Goal: Task Accomplishment & Management: Use online tool/utility

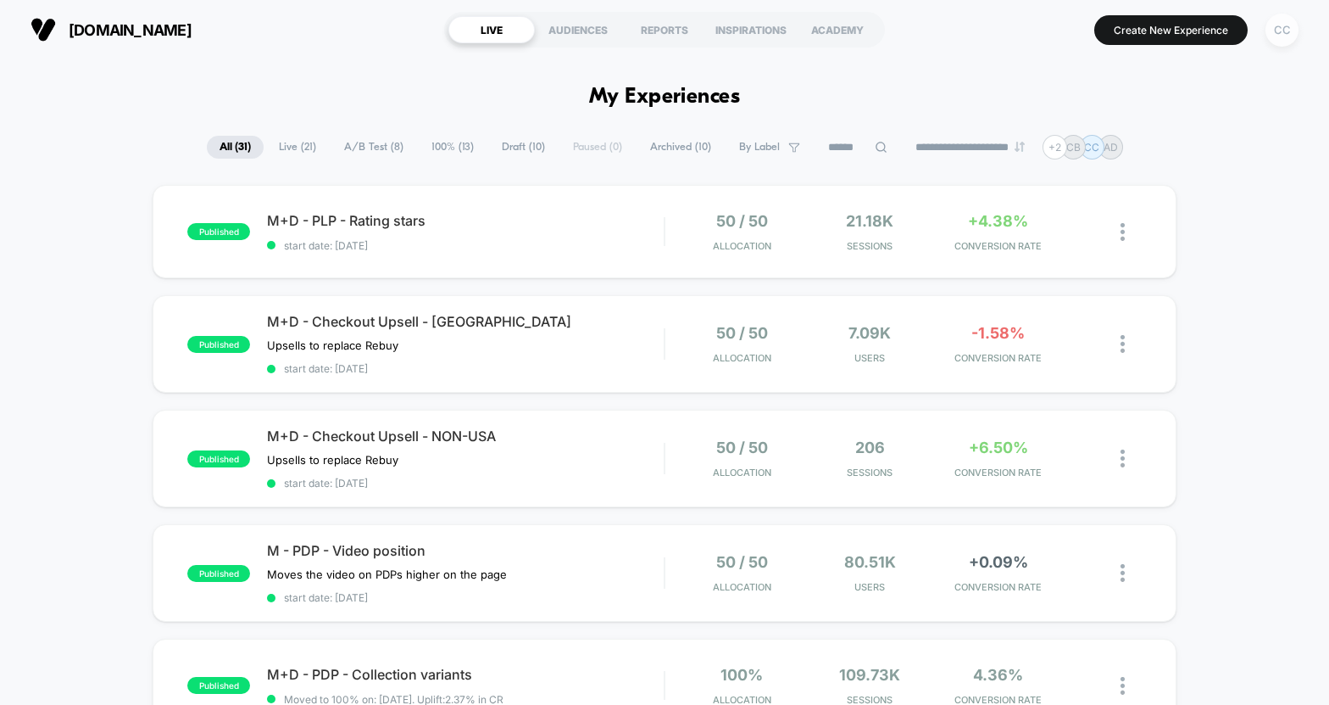
click at [1271, 32] on div "CC" at bounding box center [1282, 30] width 33 height 33
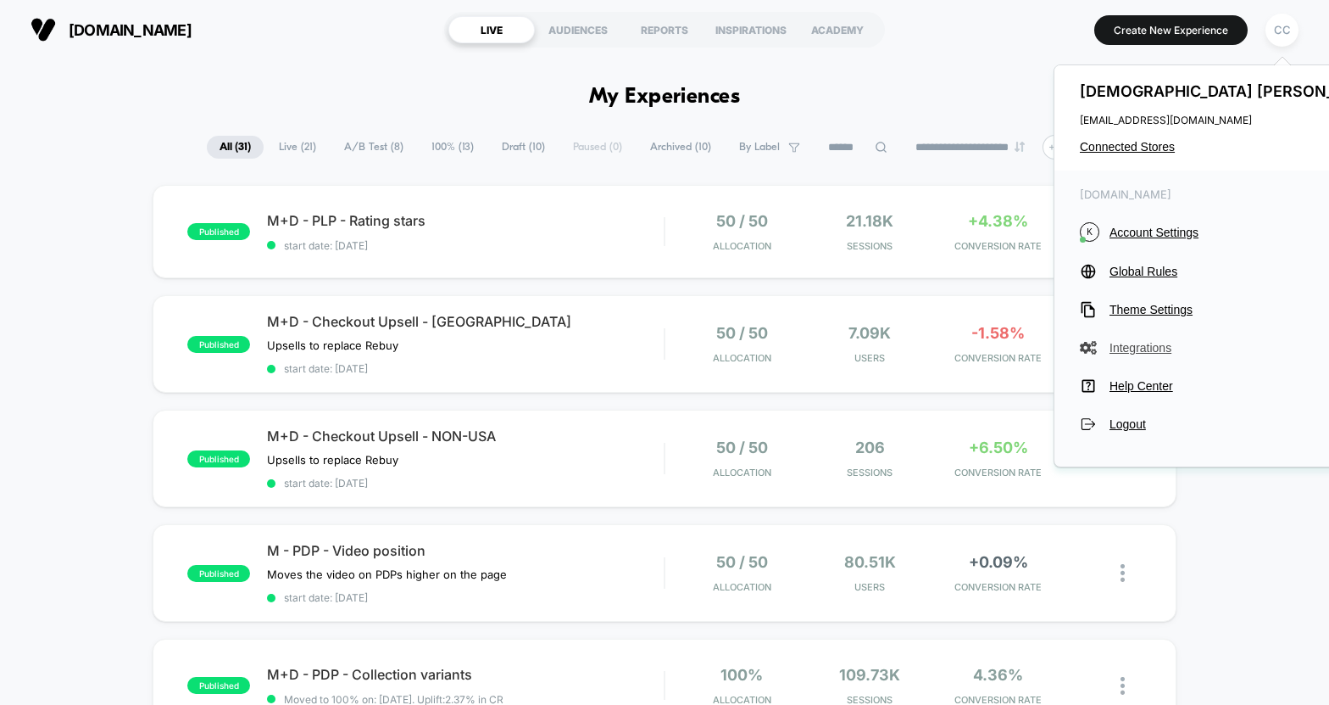
click at [1145, 348] on span "Integrations" at bounding box center [1250, 348] width 281 height 14
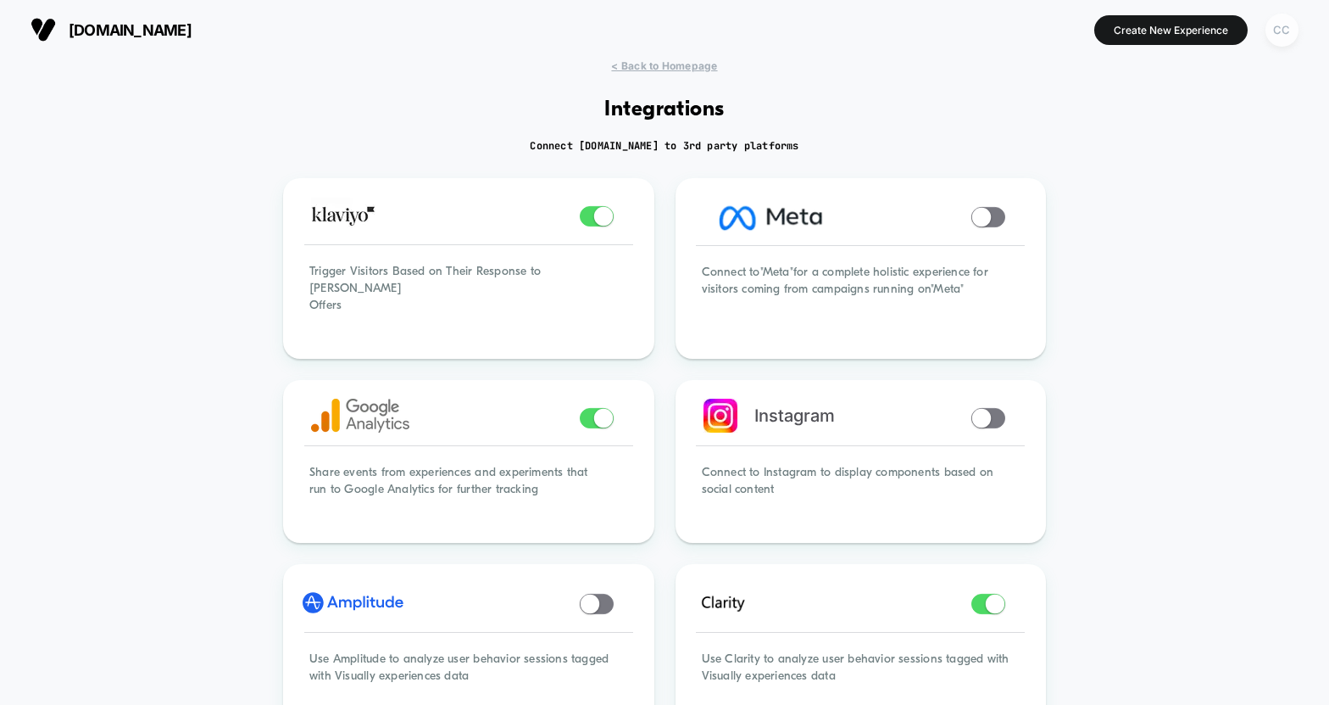
click at [1292, 31] on div "CC" at bounding box center [1282, 30] width 33 height 33
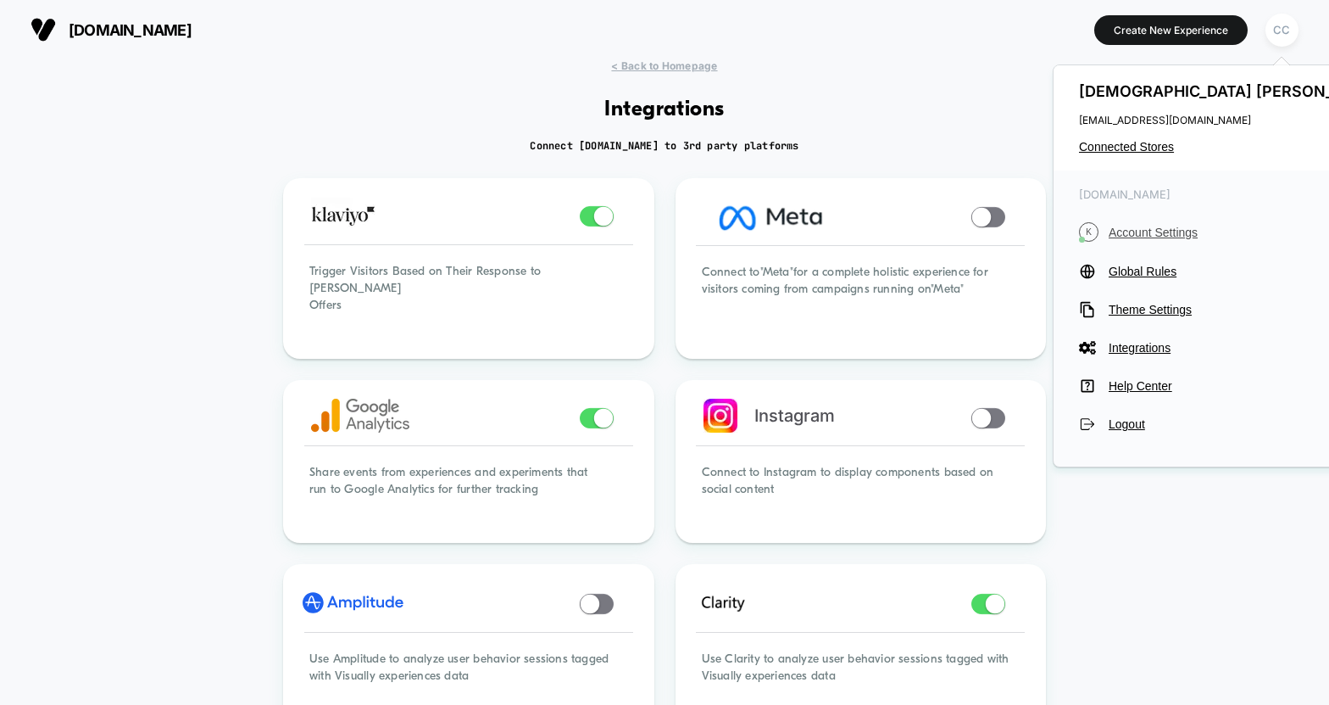
click at [1190, 231] on span "Account Settings" at bounding box center [1249, 233] width 281 height 14
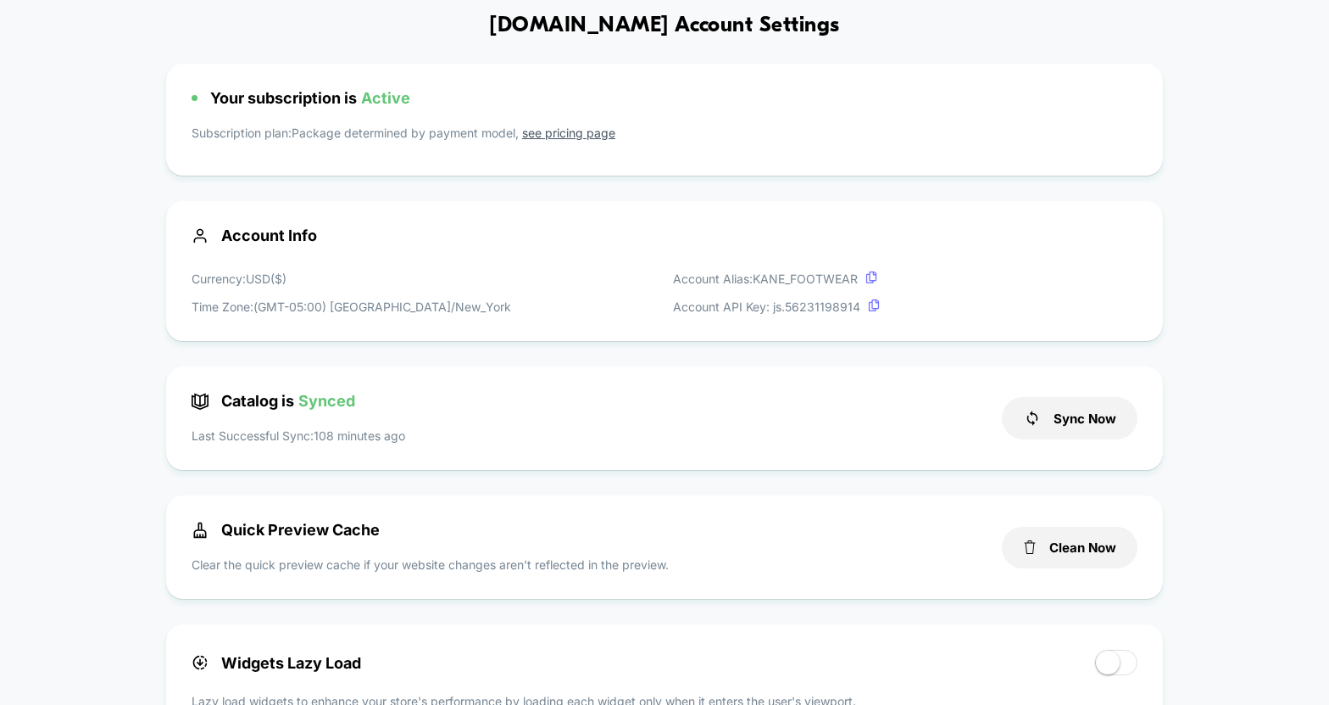
scroll to position [118, 0]
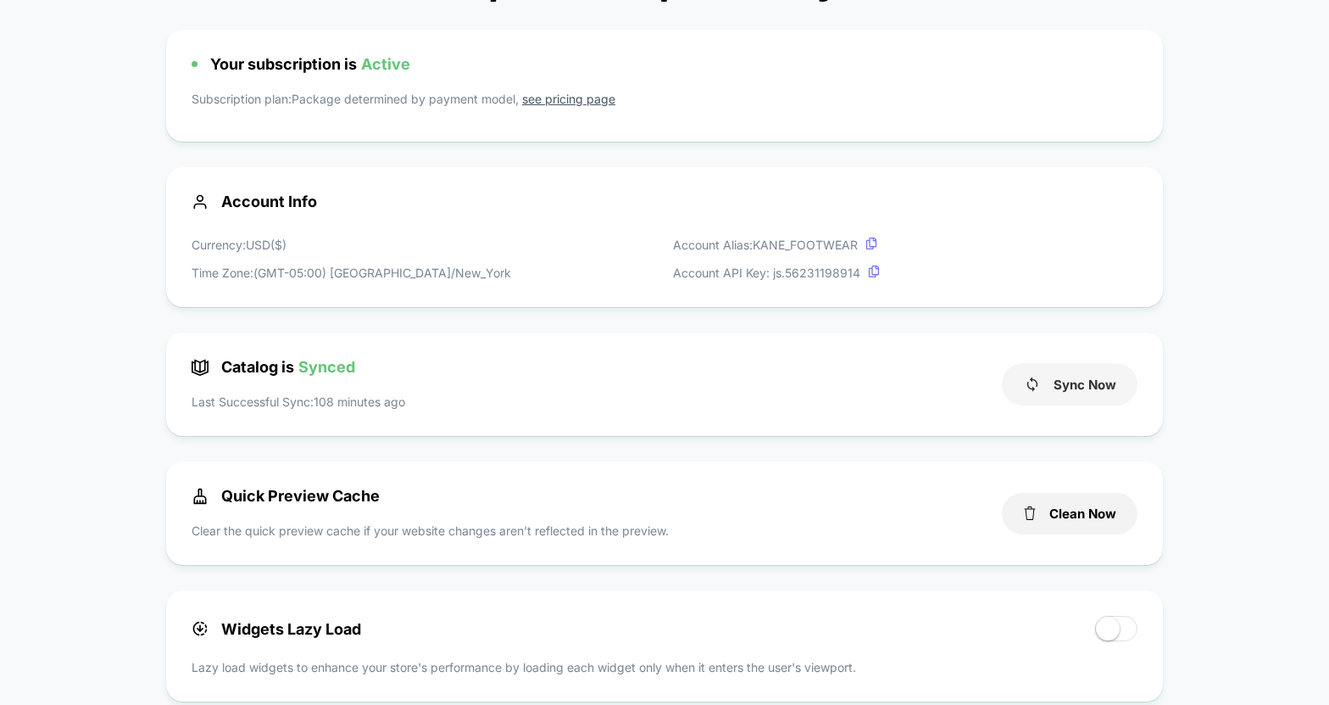
click at [1067, 382] on button "Sync Now" at bounding box center [1070, 384] width 136 height 42
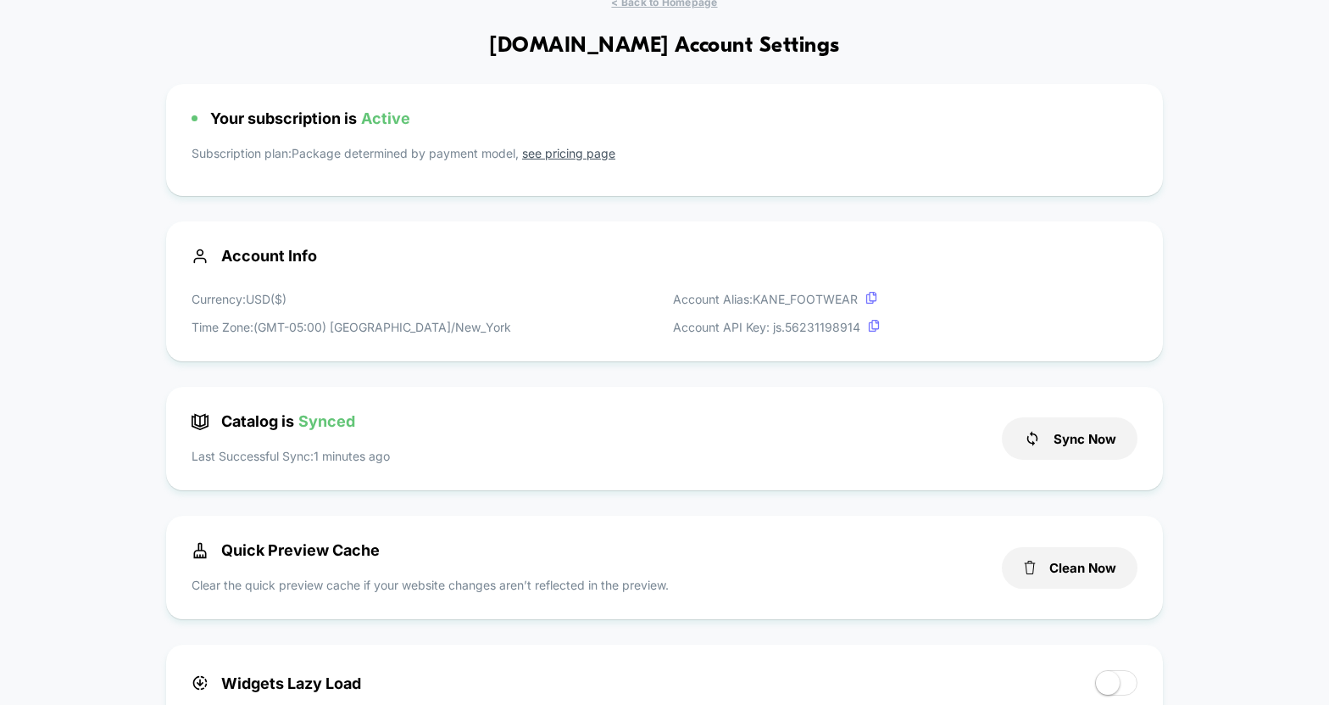
scroll to position [0, 0]
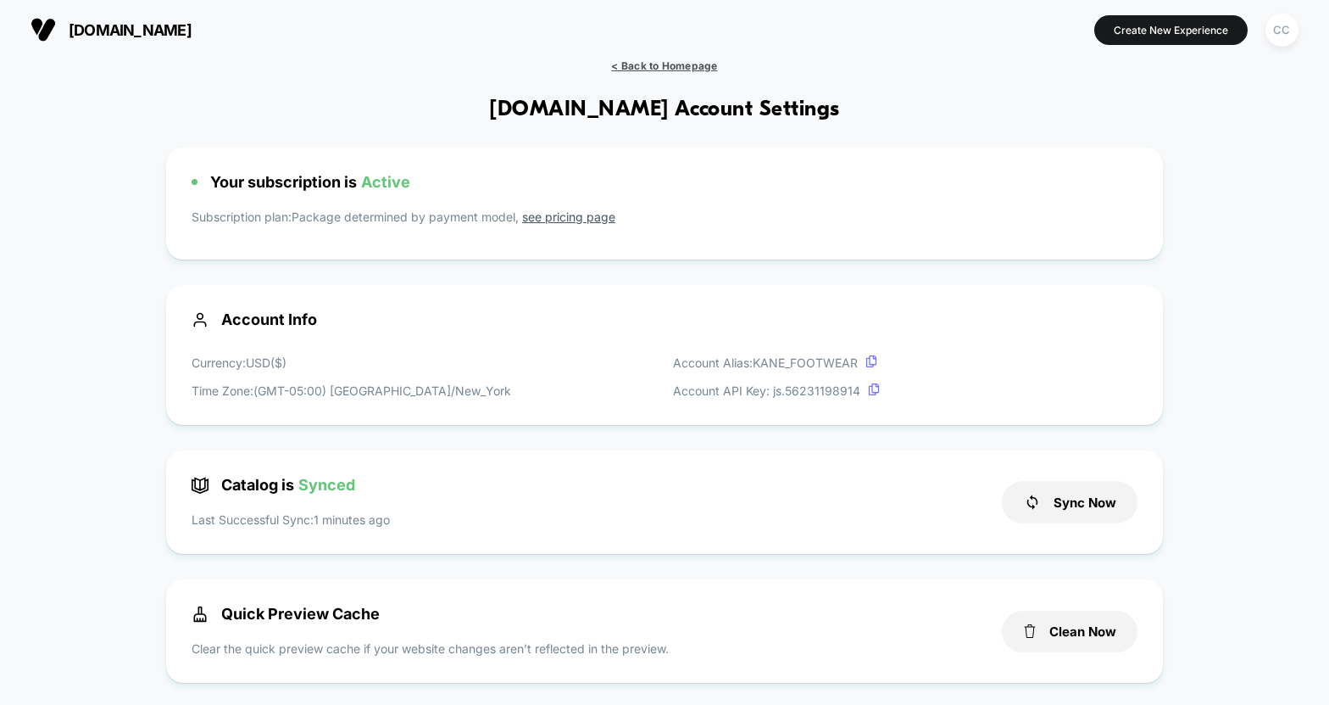
click at [639, 64] on span "< Back to Homepage" at bounding box center [664, 65] width 106 height 13
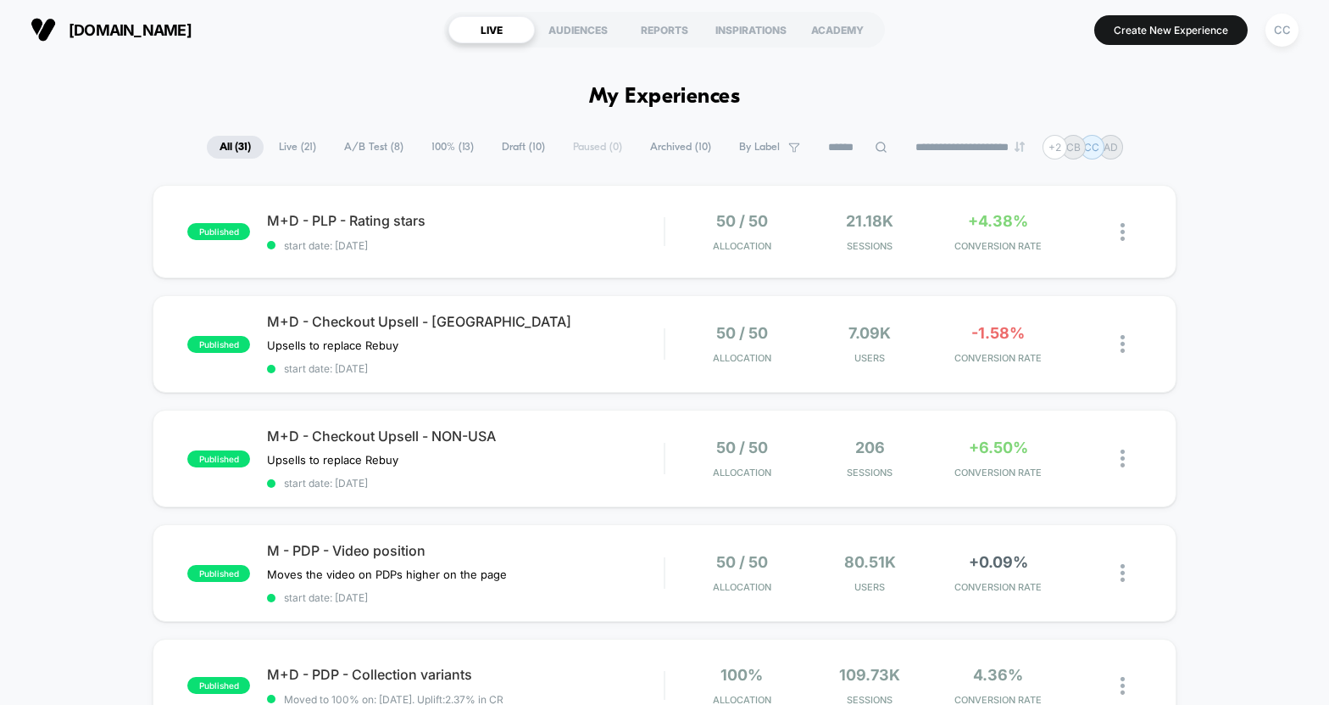
click at [295, 150] on span "Live ( 21 )" at bounding box center [297, 147] width 63 height 23
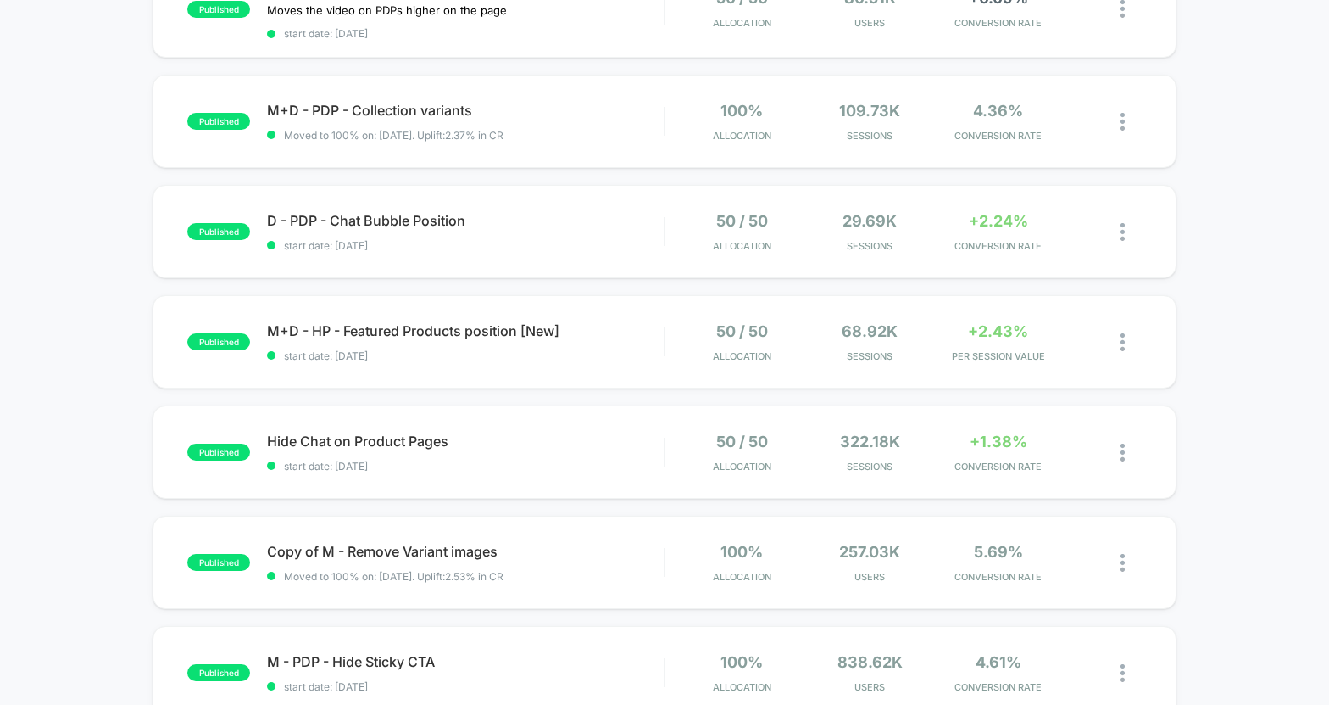
scroll to position [595, 0]
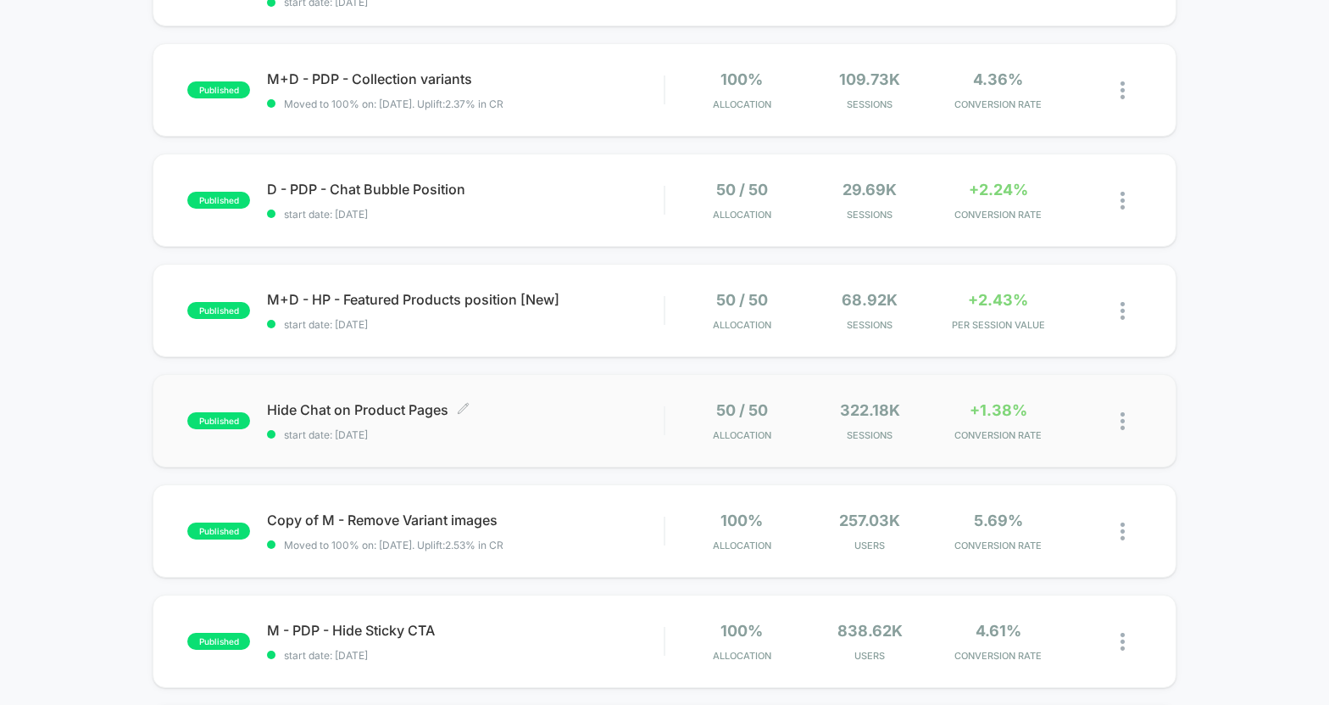
click at [575, 418] on span "Hide Chat on Product Pages Click to edit experience details" at bounding box center [465, 409] width 397 height 17
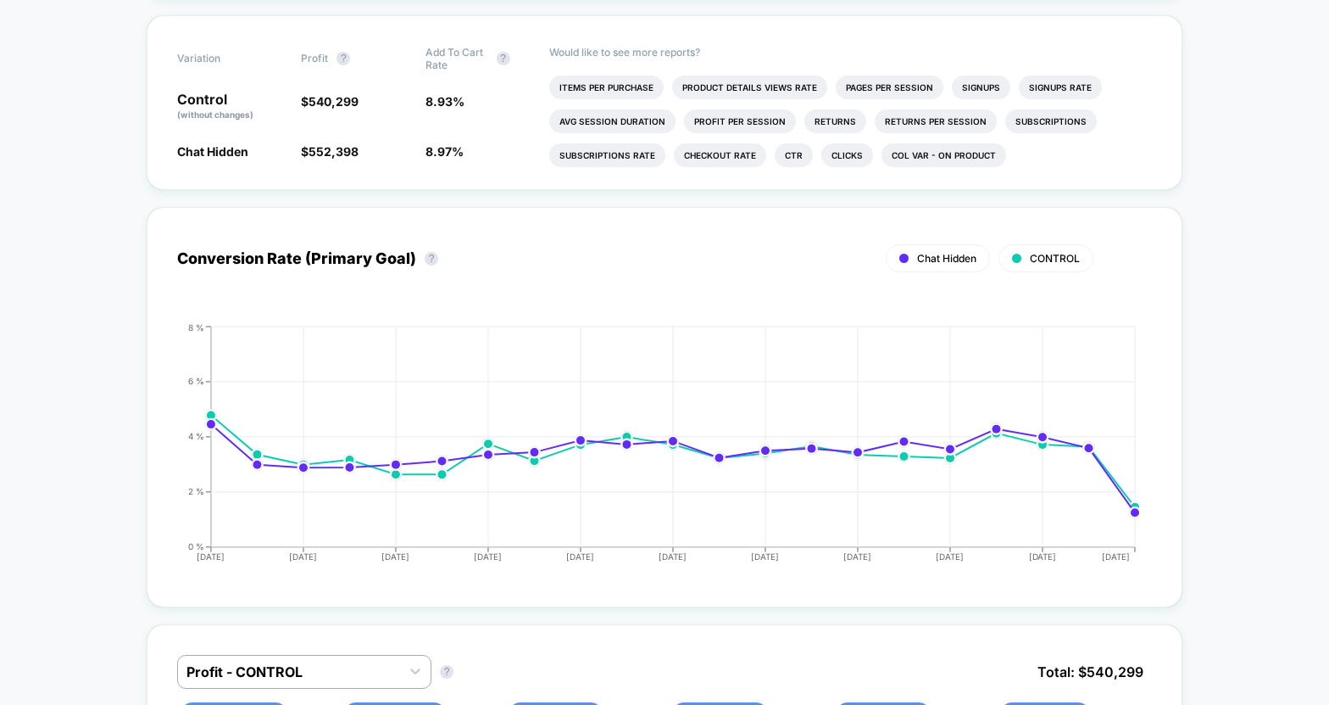
scroll to position [505, 0]
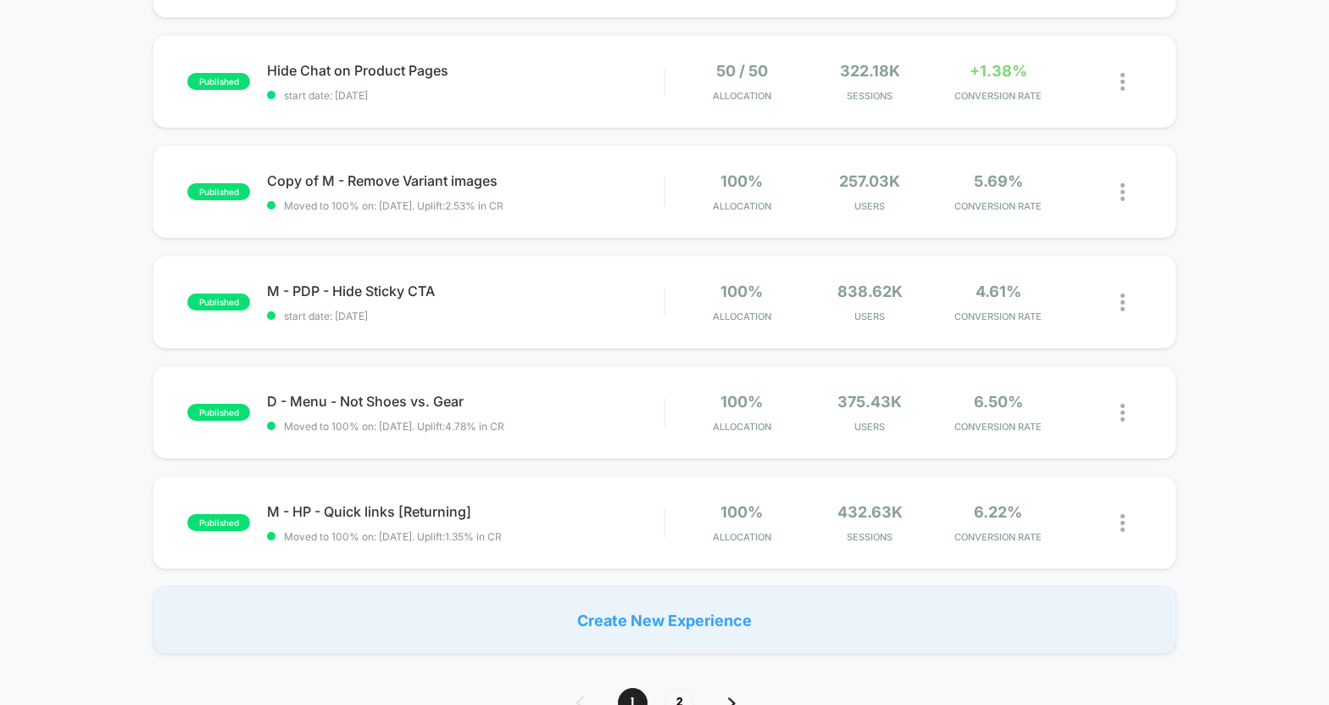
scroll to position [1017, 0]
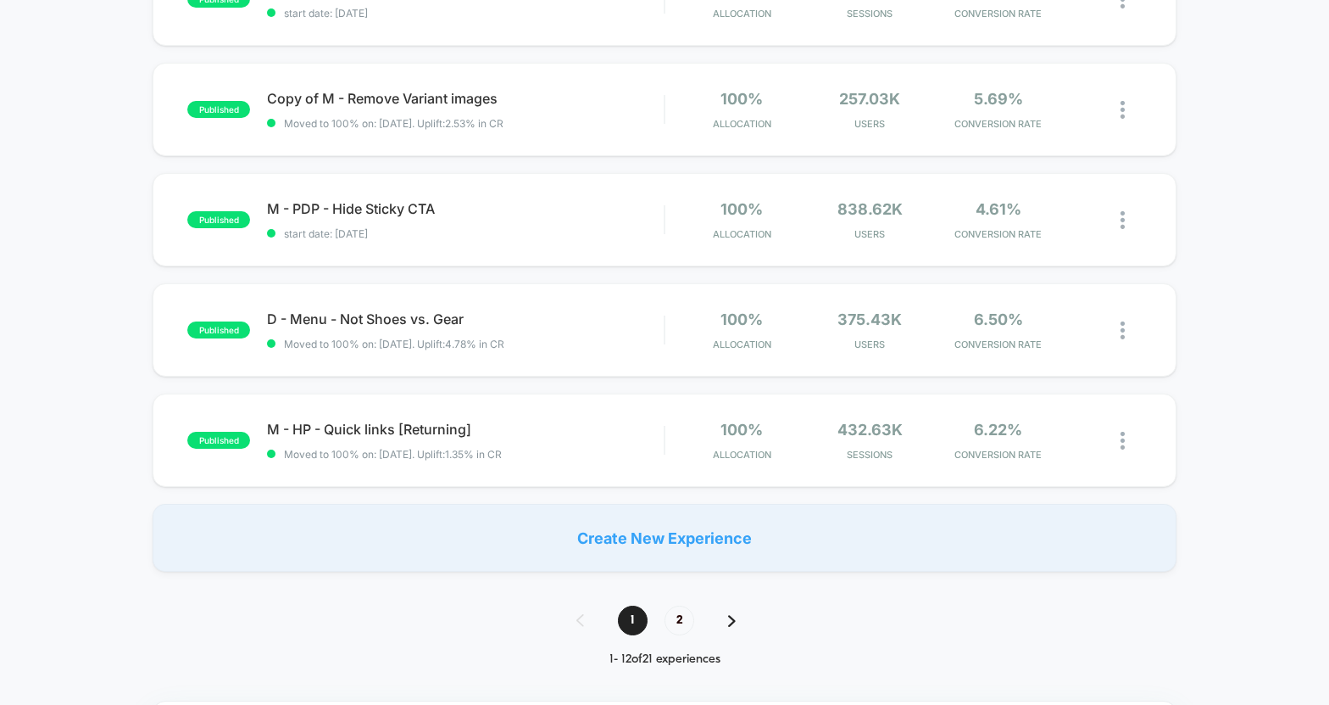
click at [680, 621] on span "2" at bounding box center [680, 620] width 30 height 30
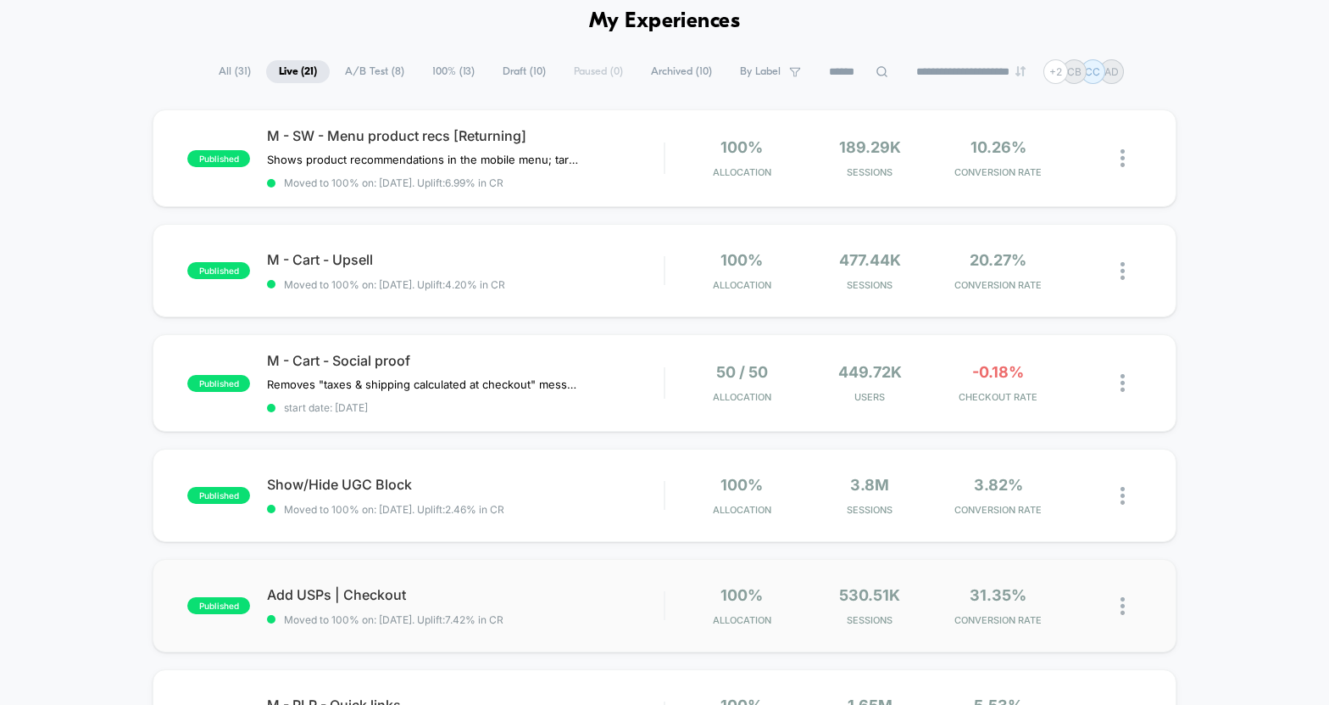
scroll to position [78, 0]
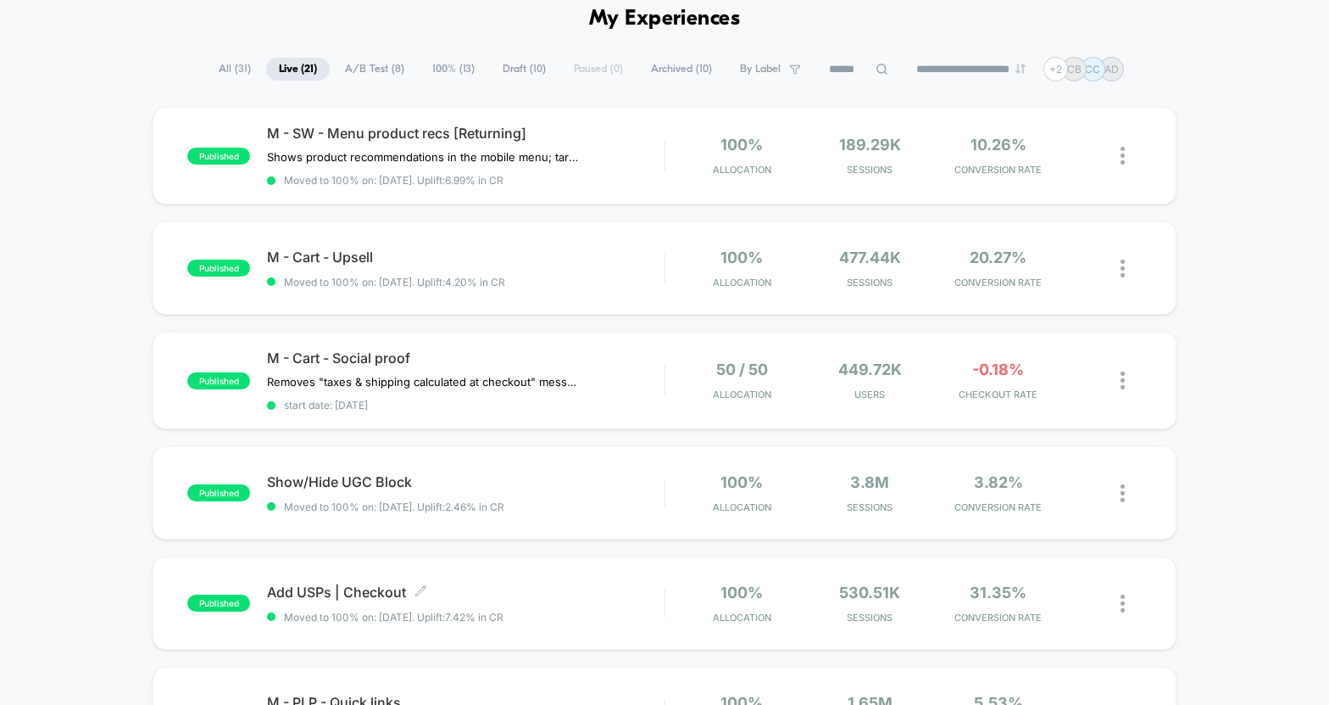
click at [608, 599] on span "Add USPs | Checkout Click to edit experience details" at bounding box center [465, 591] width 397 height 17
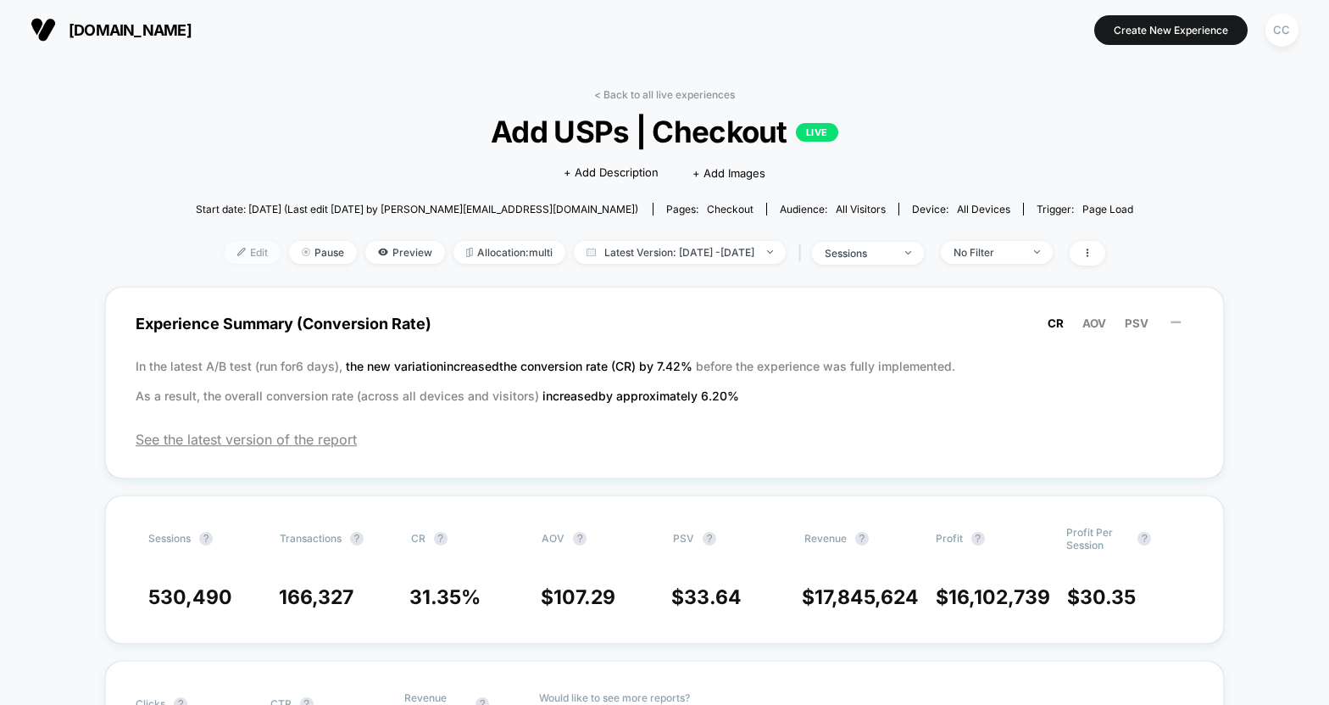
click at [232, 252] on span "Edit" at bounding box center [253, 252] width 56 height 23
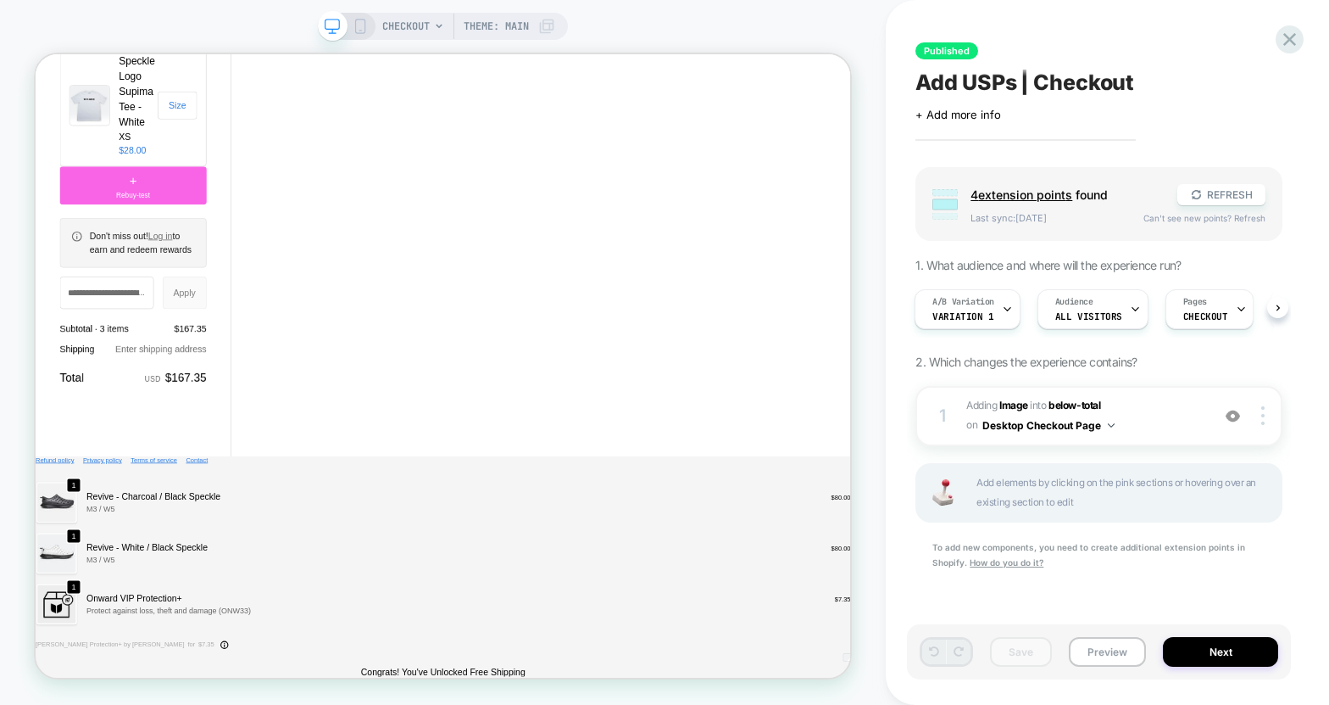
scroll to position [1719, 0]
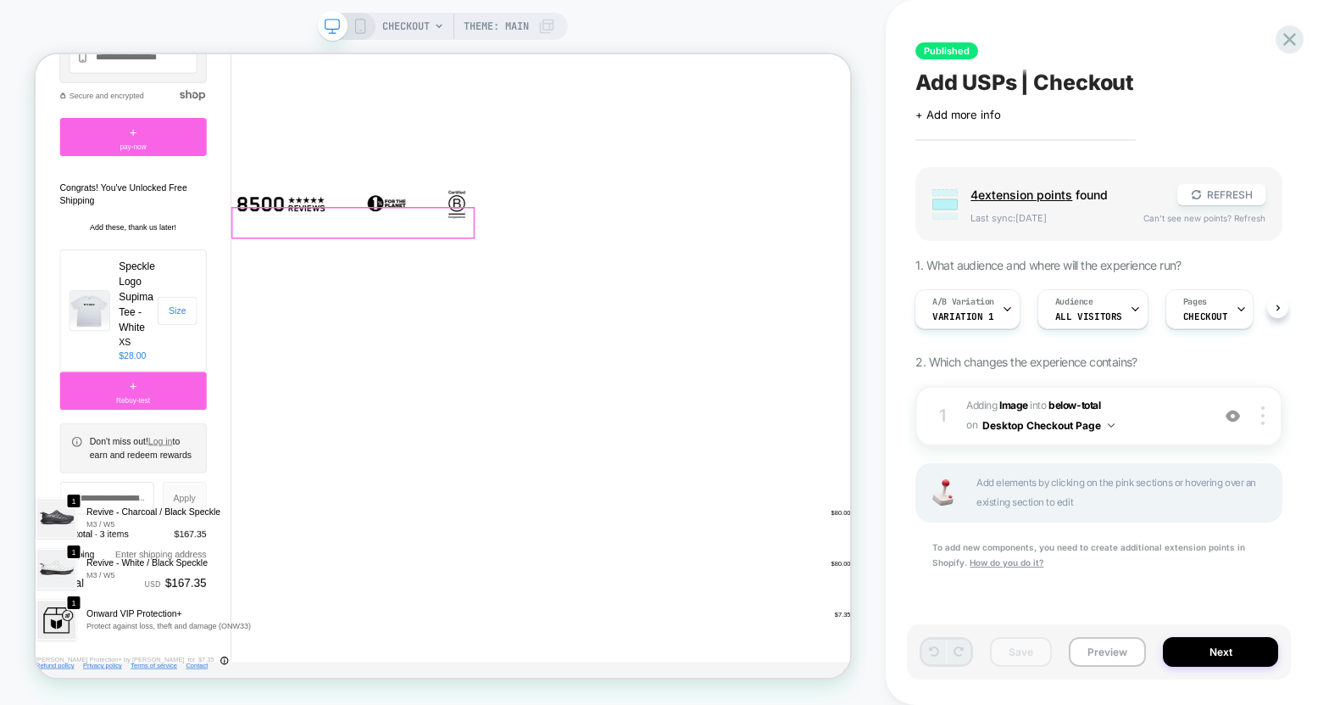
click at [415, 276] on img at bounding box center [459, 255] width 325 height 42
click at [425, 277] on div at bounding box center [459, 279] width 325 height 42
click at [1151, 415] on span "#_loomi_addon_1744726169149 Adding Image INTO below-total below-total on Deskto…" at bounding box center [1085, 416] width 236 height 40
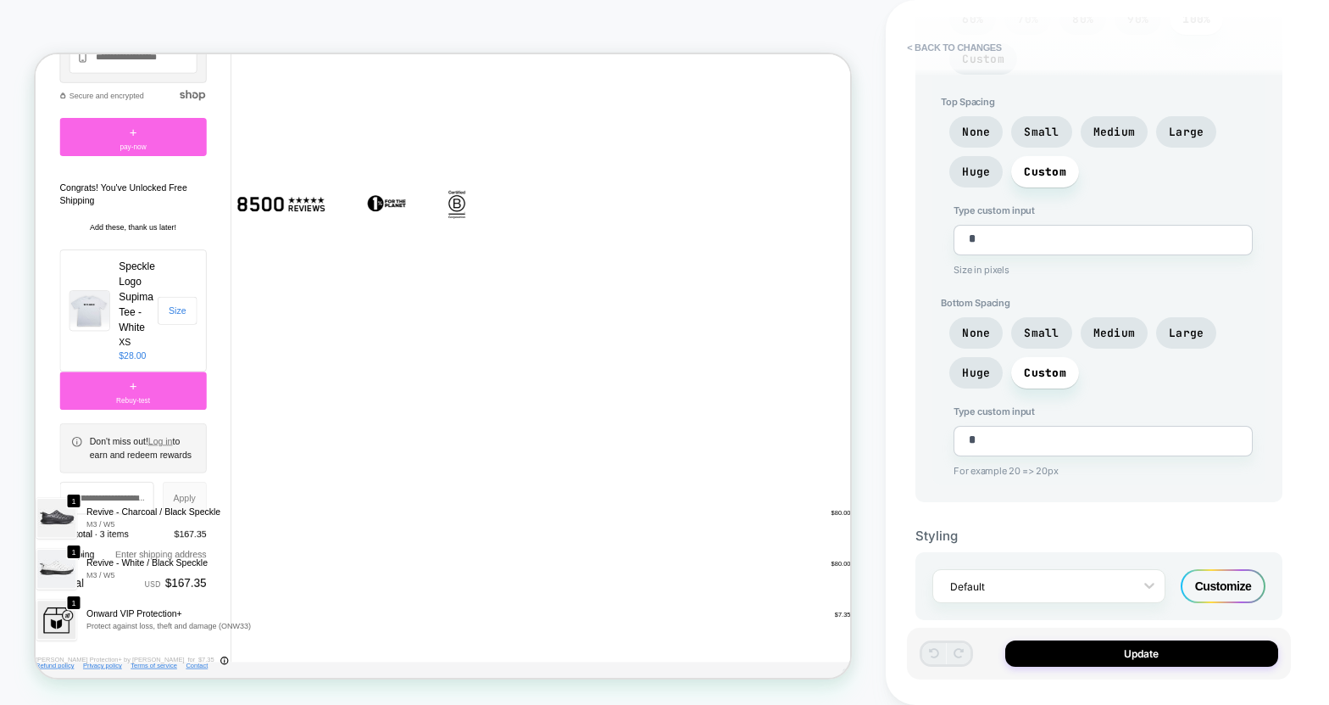
scroll to position [0, 0]
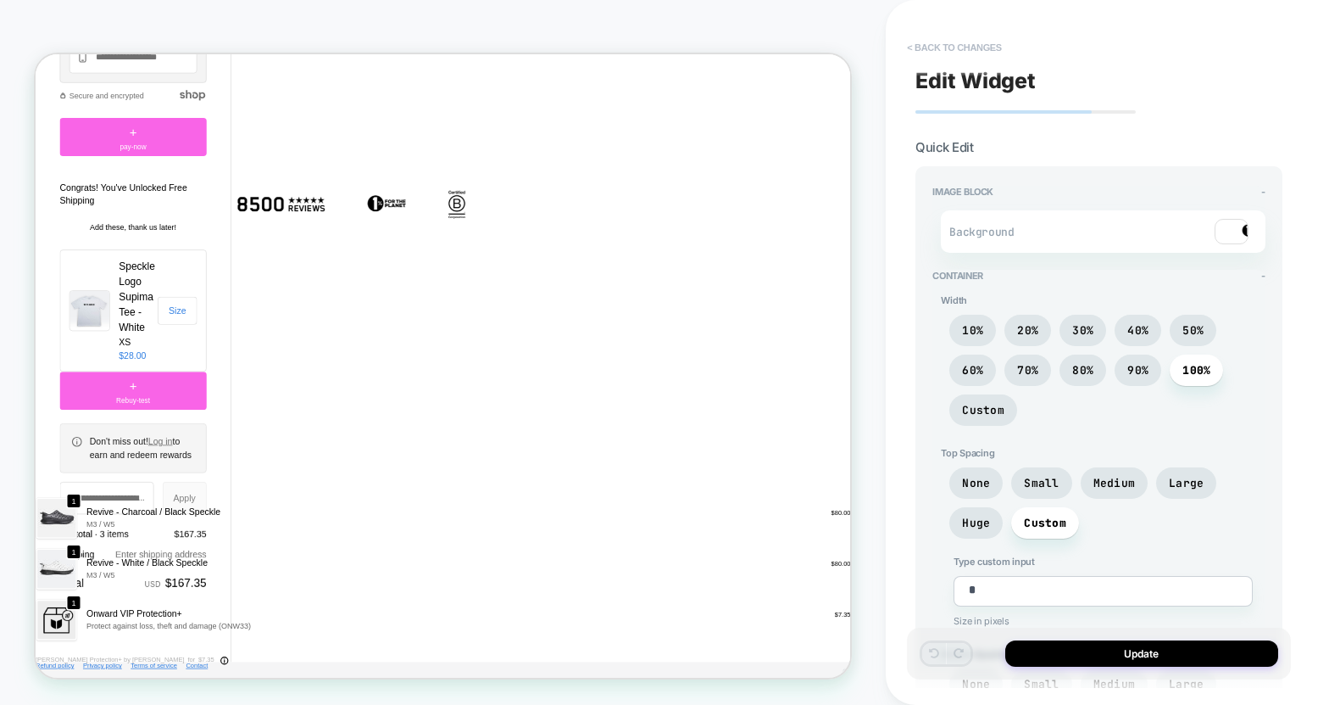
click at [941, 35] on button "< Back to changes" at bounding box center [955, 47] width 112 height 27
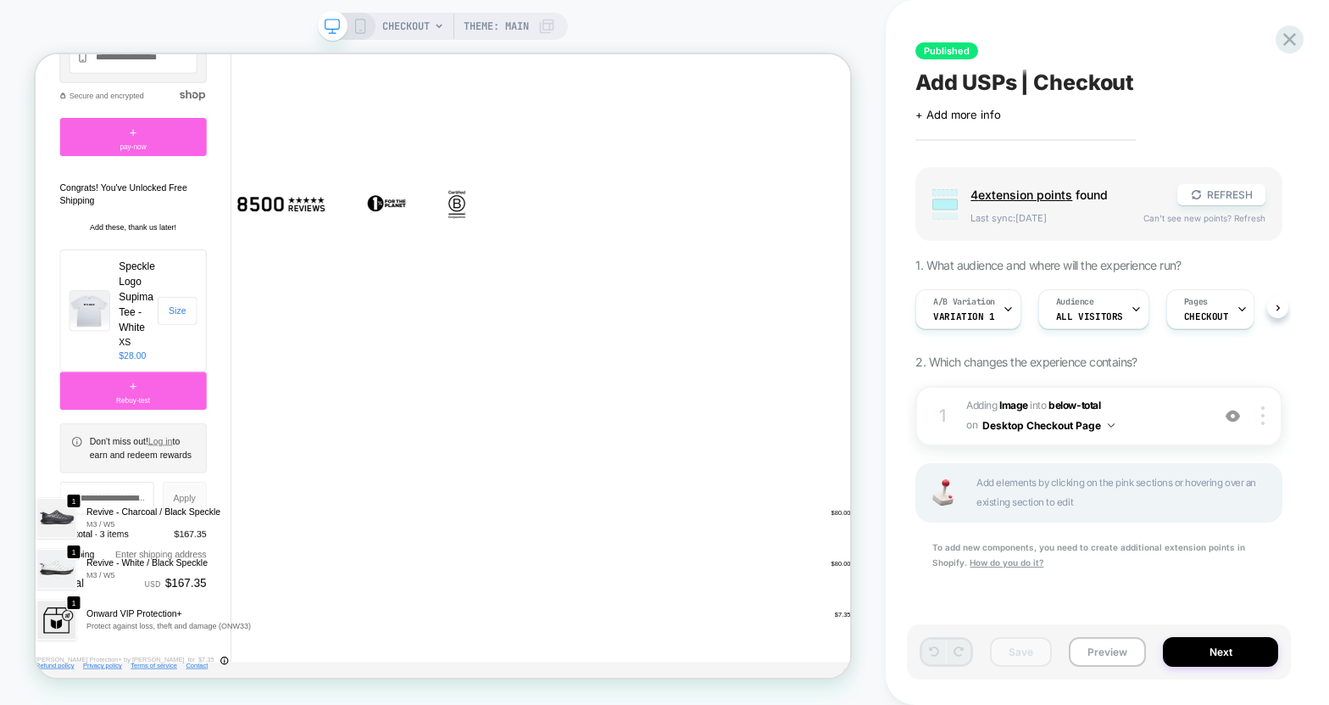
scroll to position [0, 1]
click at [1013, 402] on b "Image" at bounding box center [1014, 404] width 29 height 13
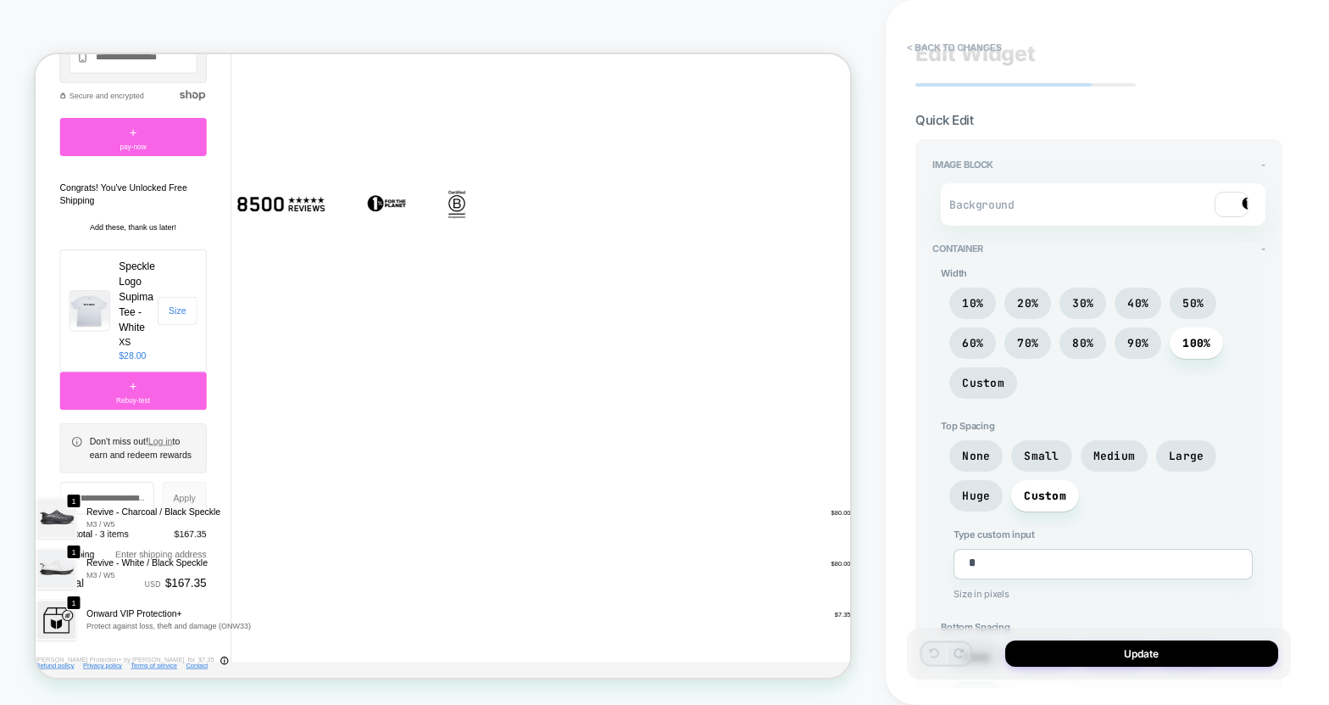
scroll to position [0, 0]
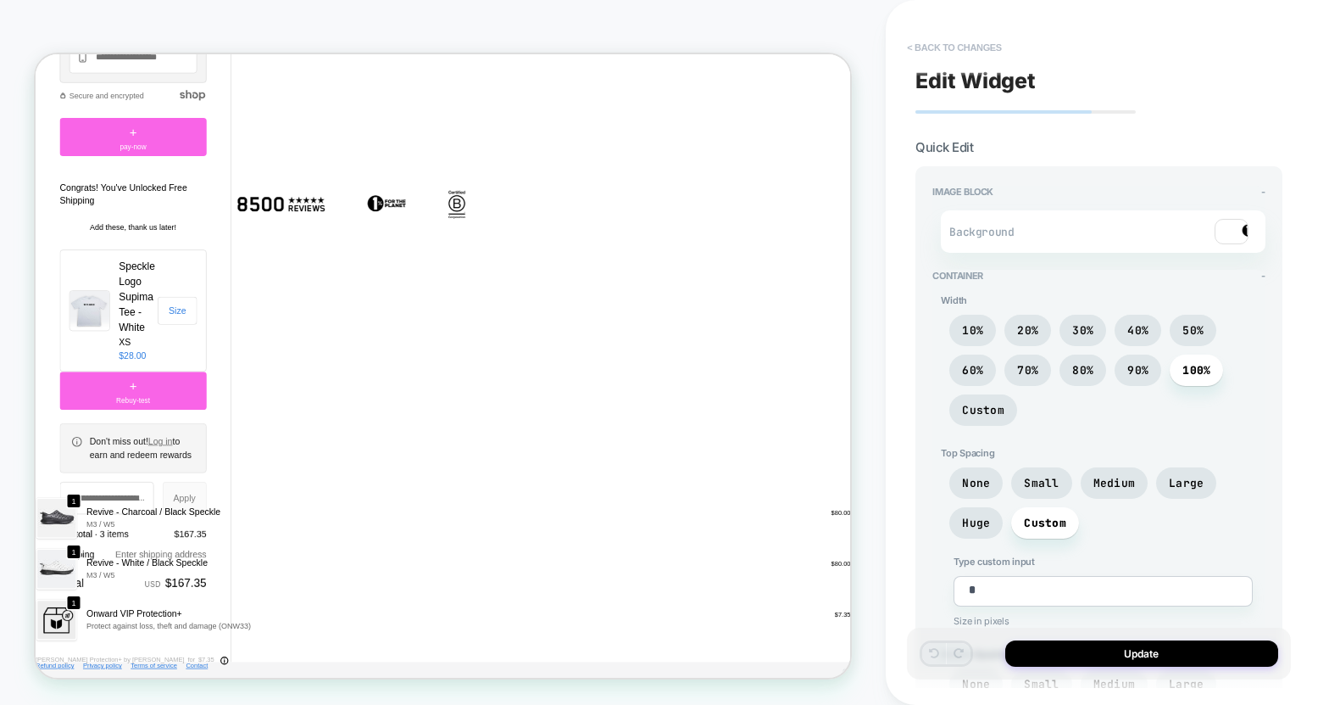
click at [949, 52] on button "< Back to changes" at bounding box center [955, 47] width 112 height 27
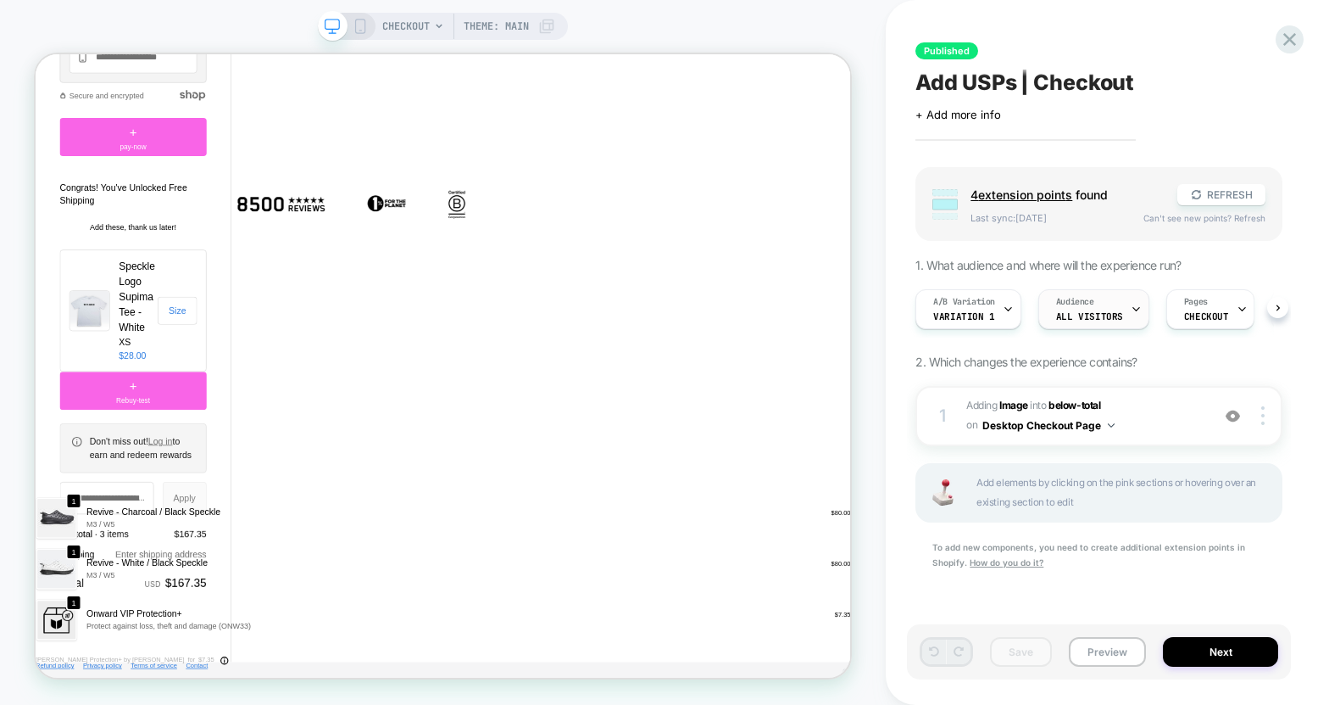
scroll to position [0, 1]
click at [1260, 429] on div "1 #_loomi_addon_1744726169149 Adding Image INTO below-total below-total on Desk…" at bounding box center [1099, 416] width 367 height 60
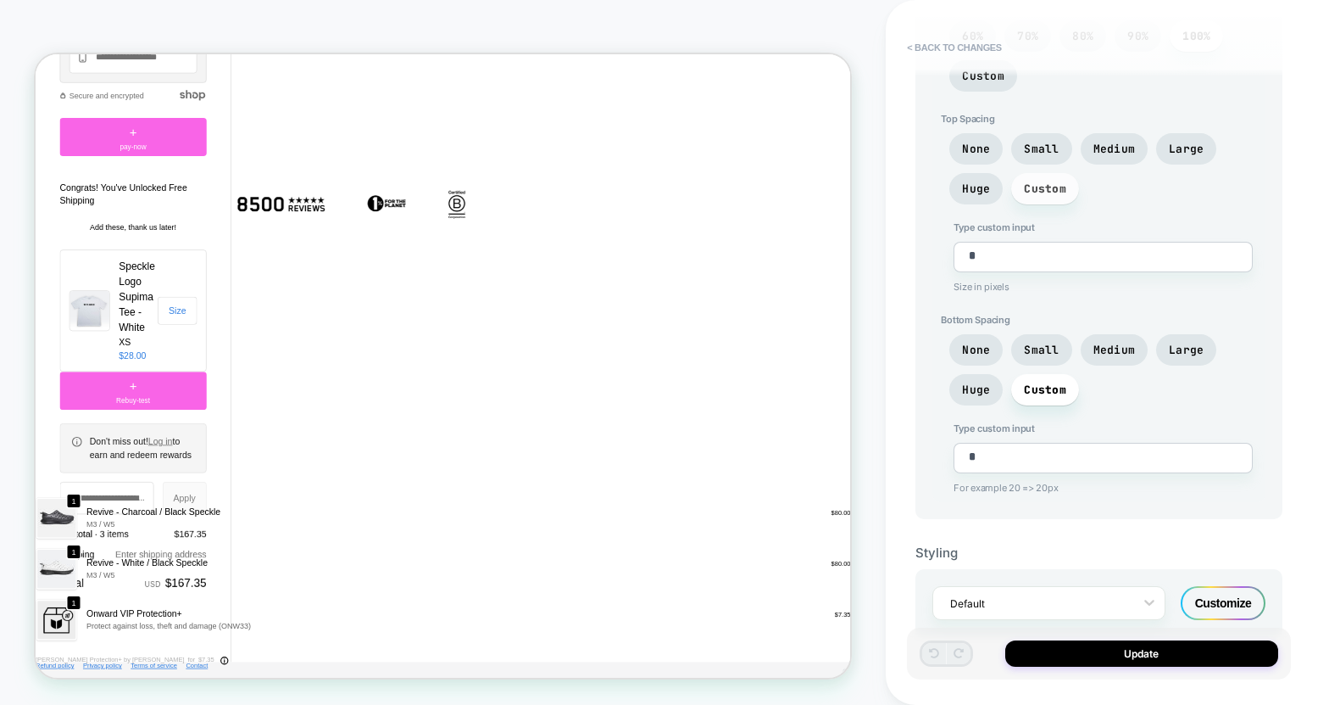
scroll to position [351, 0]
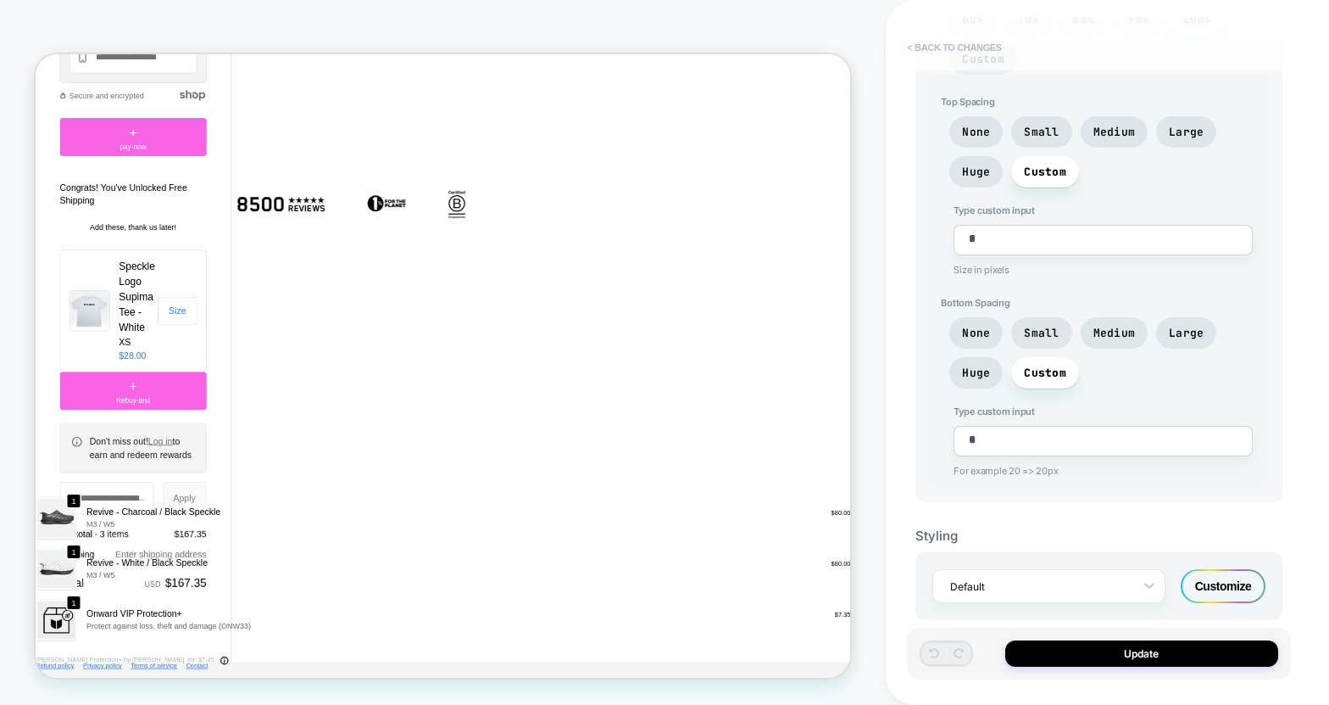
click at [949, 47] on button "< Back to changes" at bounding box center [955, 47] width 112 height 27
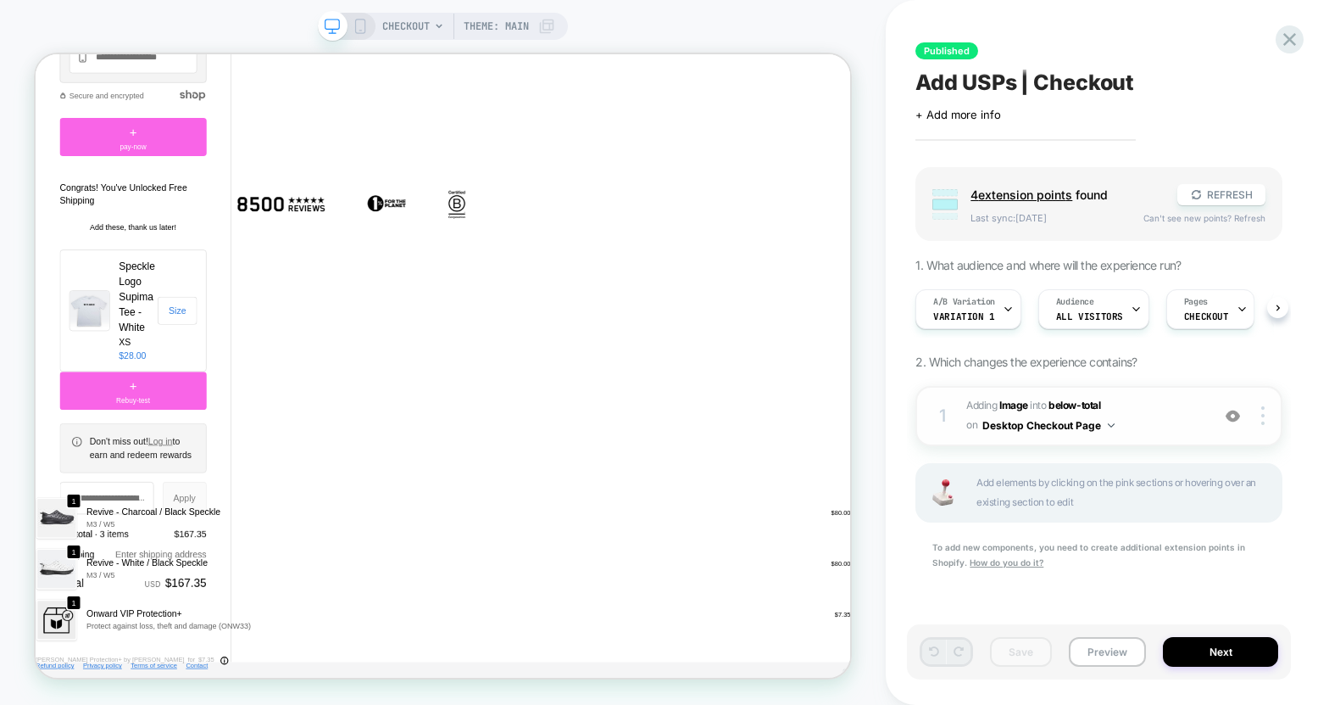
scroll to position [0, 1]
click at [948, 428] on div "1" at bounding box center [942, 415] width 17 height 31
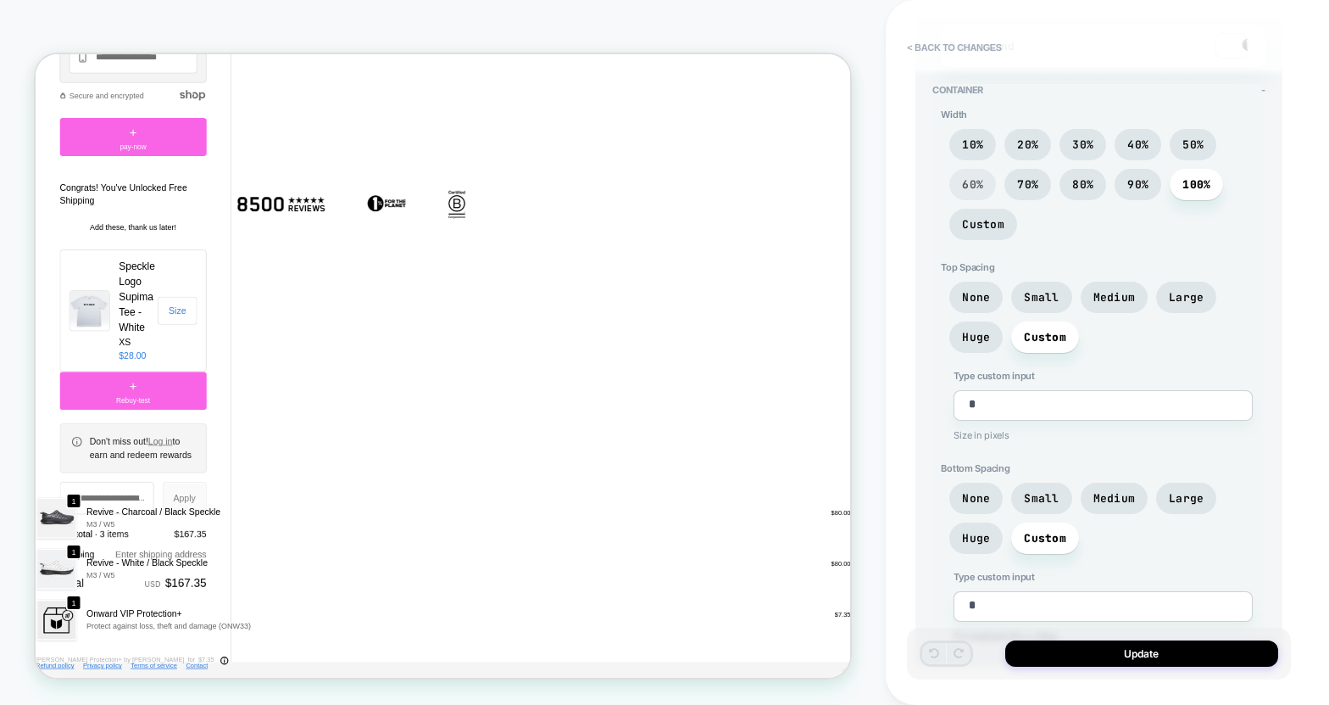
scroll to position [0, 0]
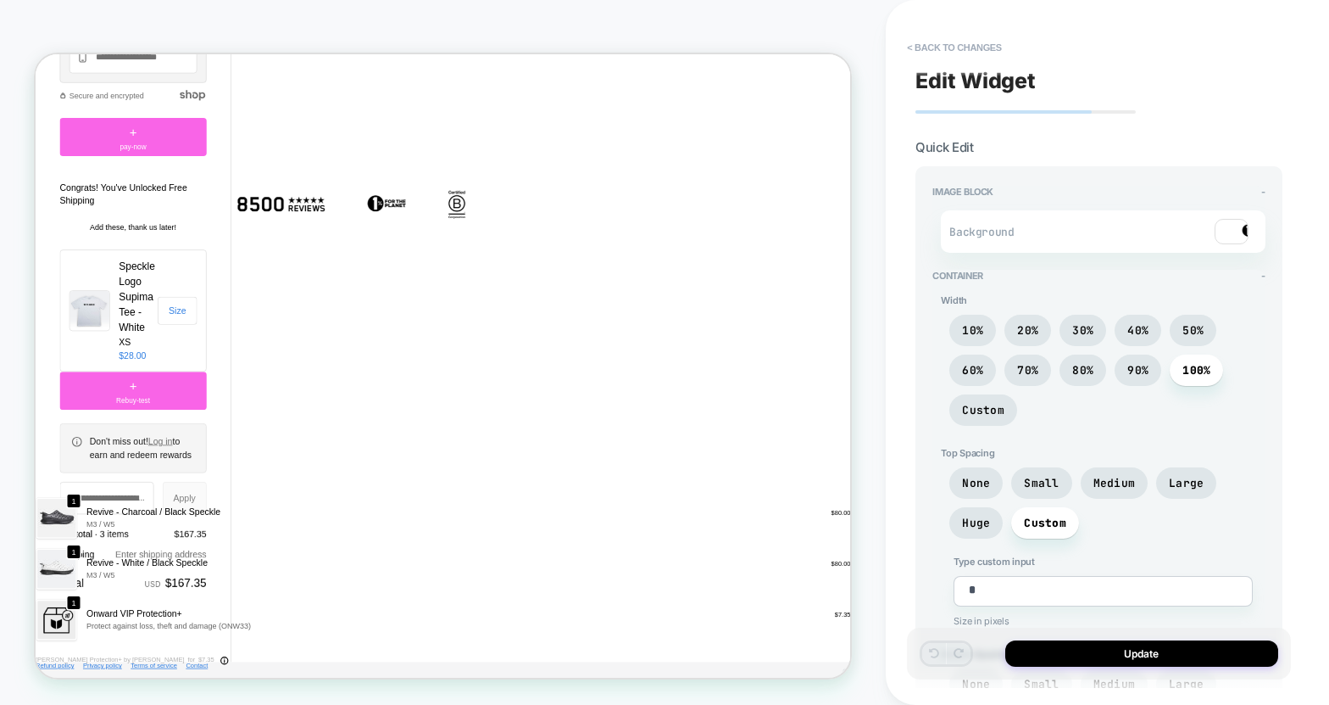
click at [1226, 227] on img at bounding box center [1232, 231] width 34 height 25
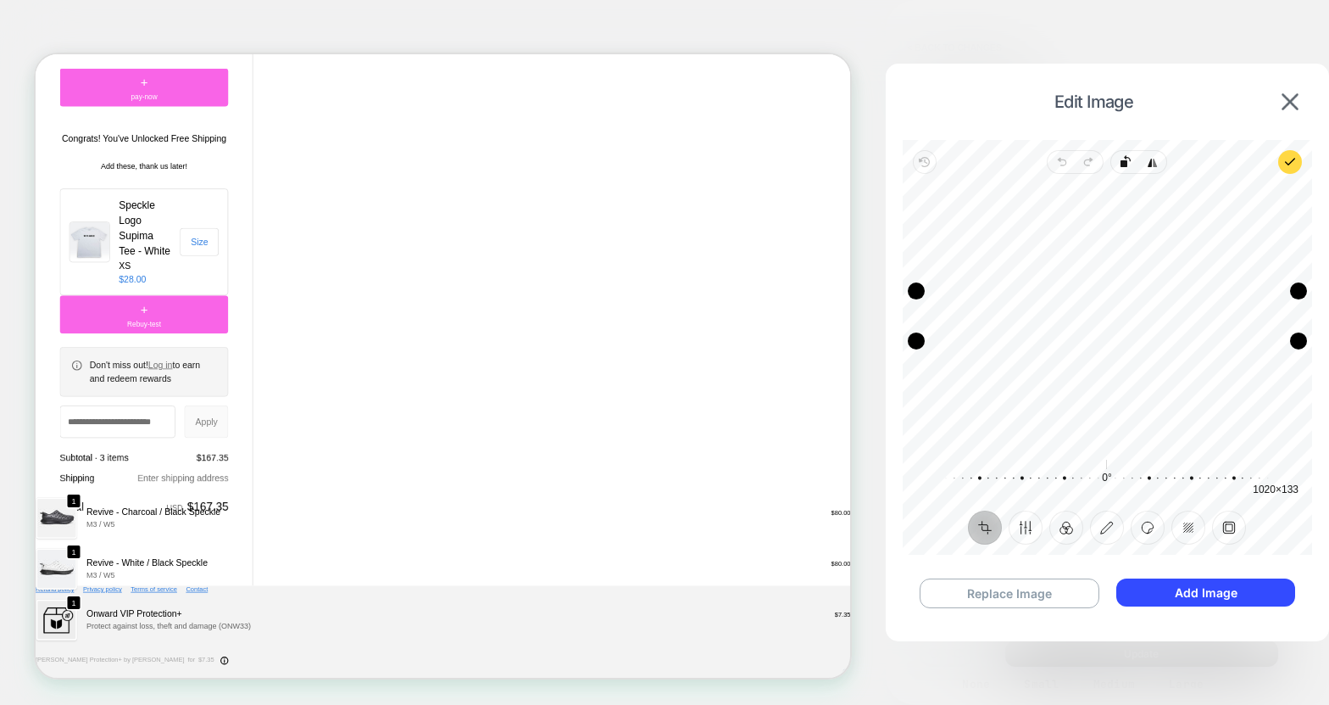
click at [1074, 313] on div "Recenter" at bounding box center [1108, 315] width 382 height 257
click at [1045, 592] on button "Replace Image" at bounding box center [1010, 593] width 180 height 30
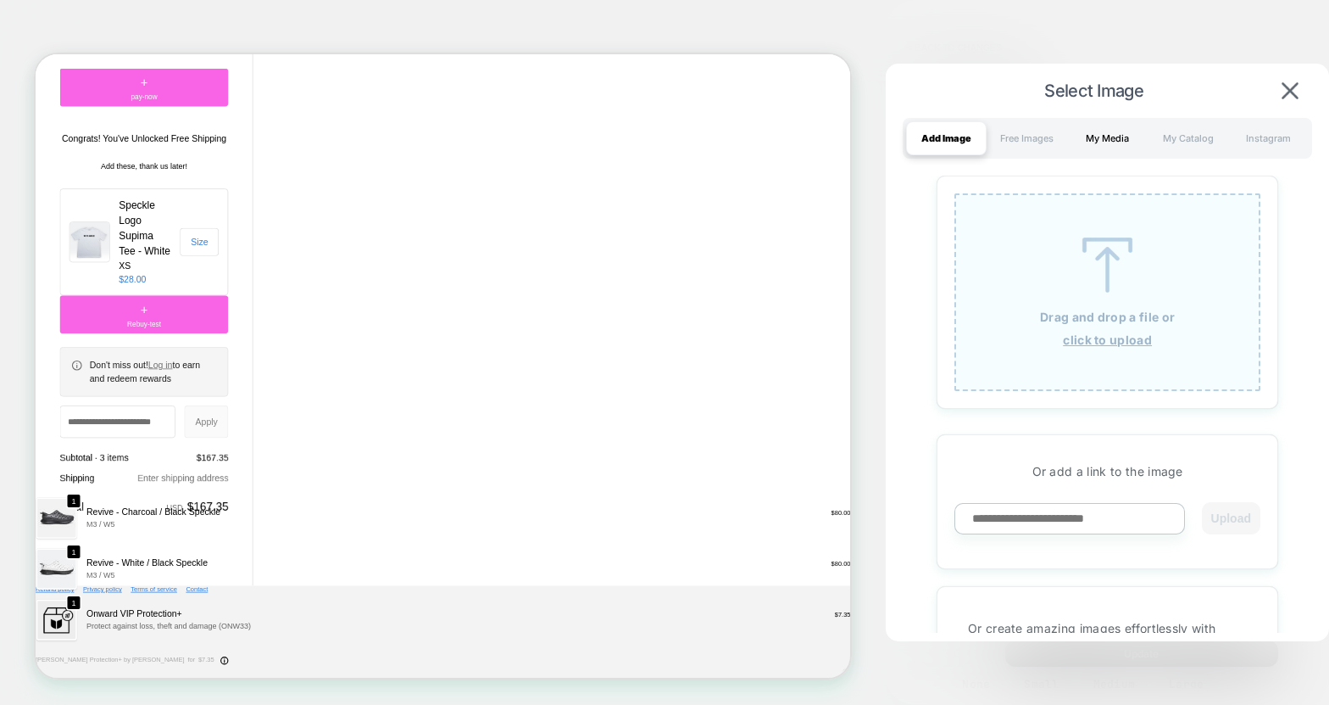
click at [1104, 142] on div "My Media" at bounding box center [1107, 138] width 81 height 34
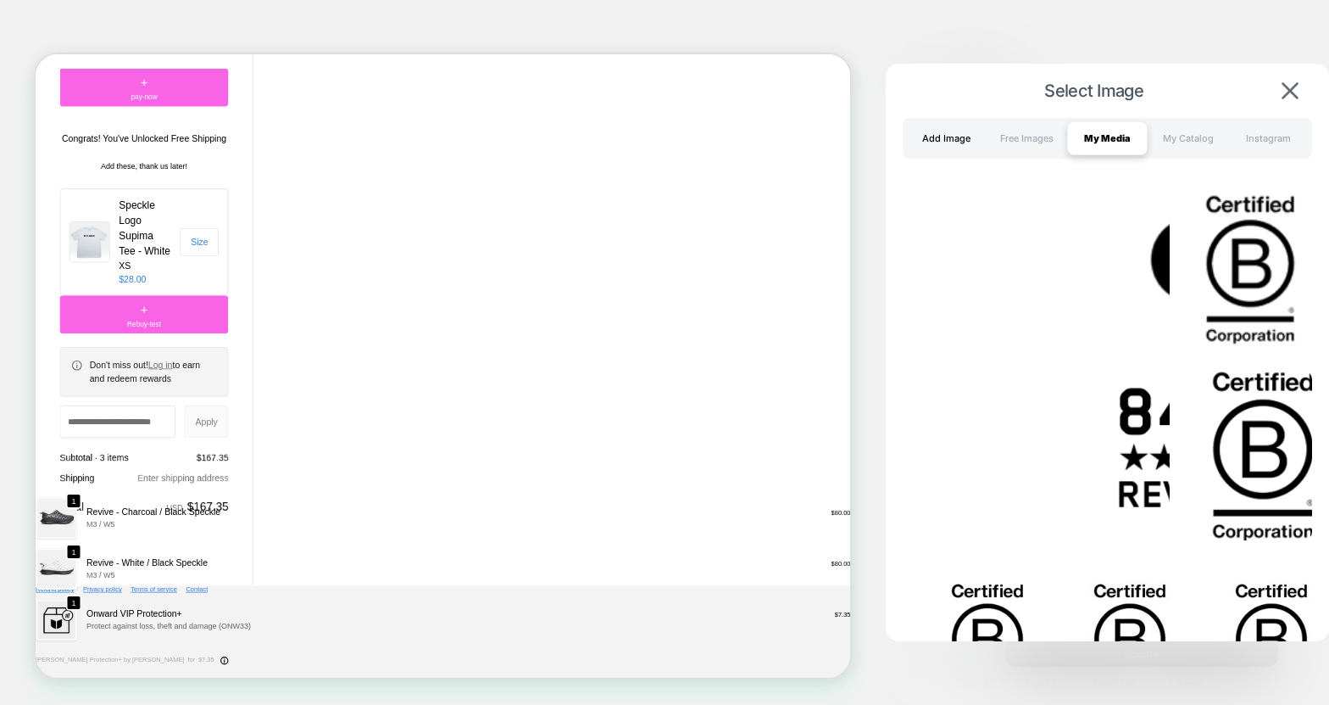
click at [940, 142] on div "Add Image" at bounding box center [946, 138] width 81 height 34
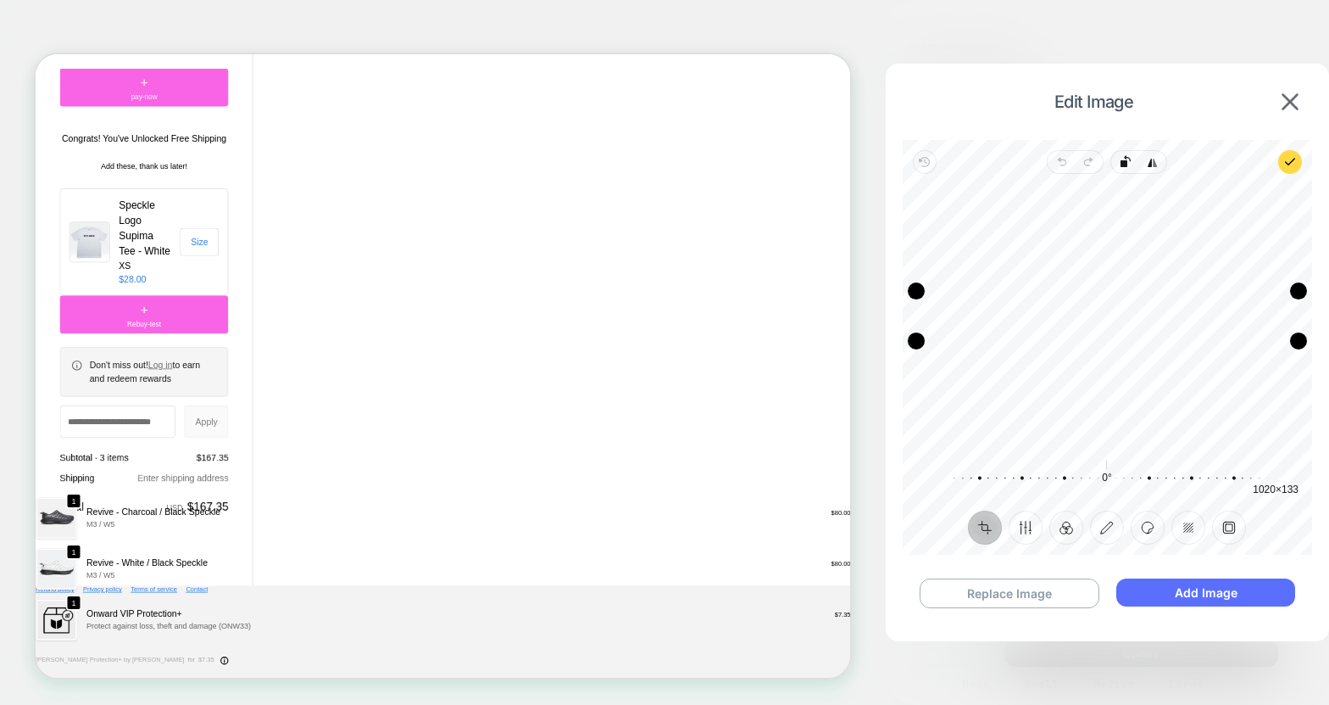
click at [1196, 597] on button "Add Image" at bounding box center [1206, 592] width 179 height 28
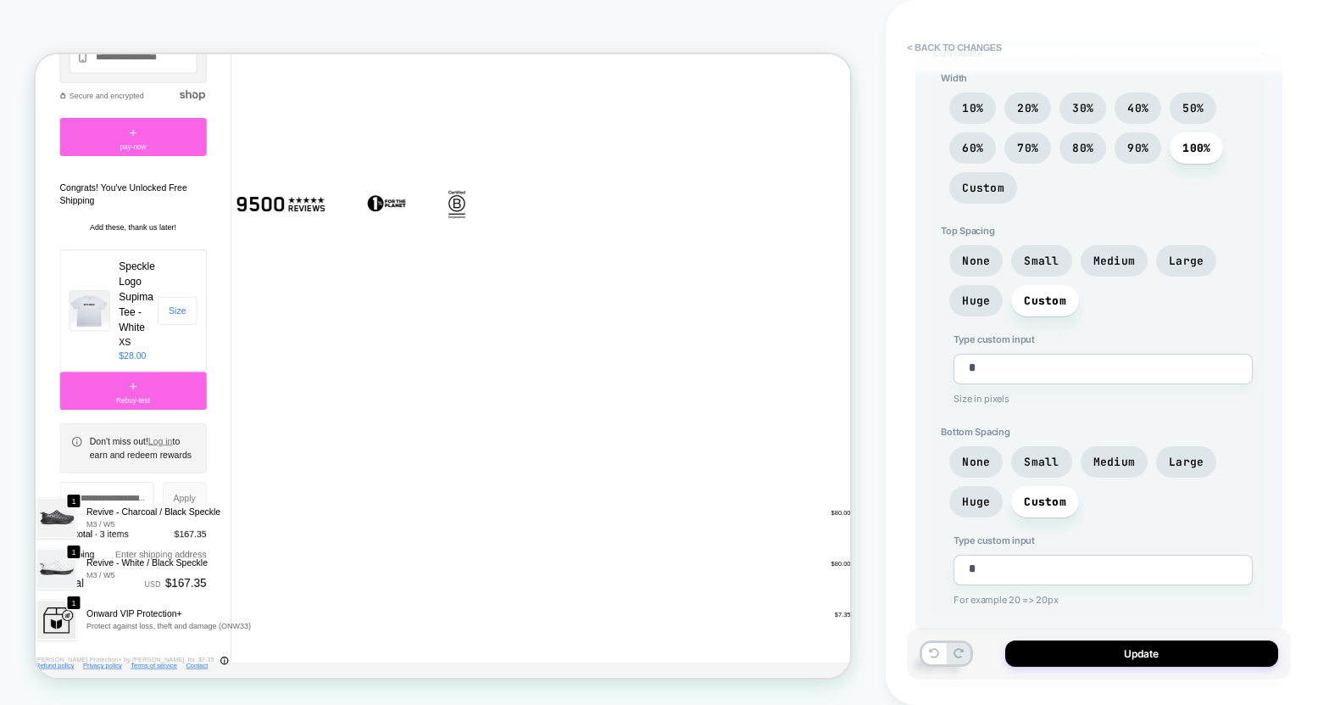
scroll to position [351, 0]
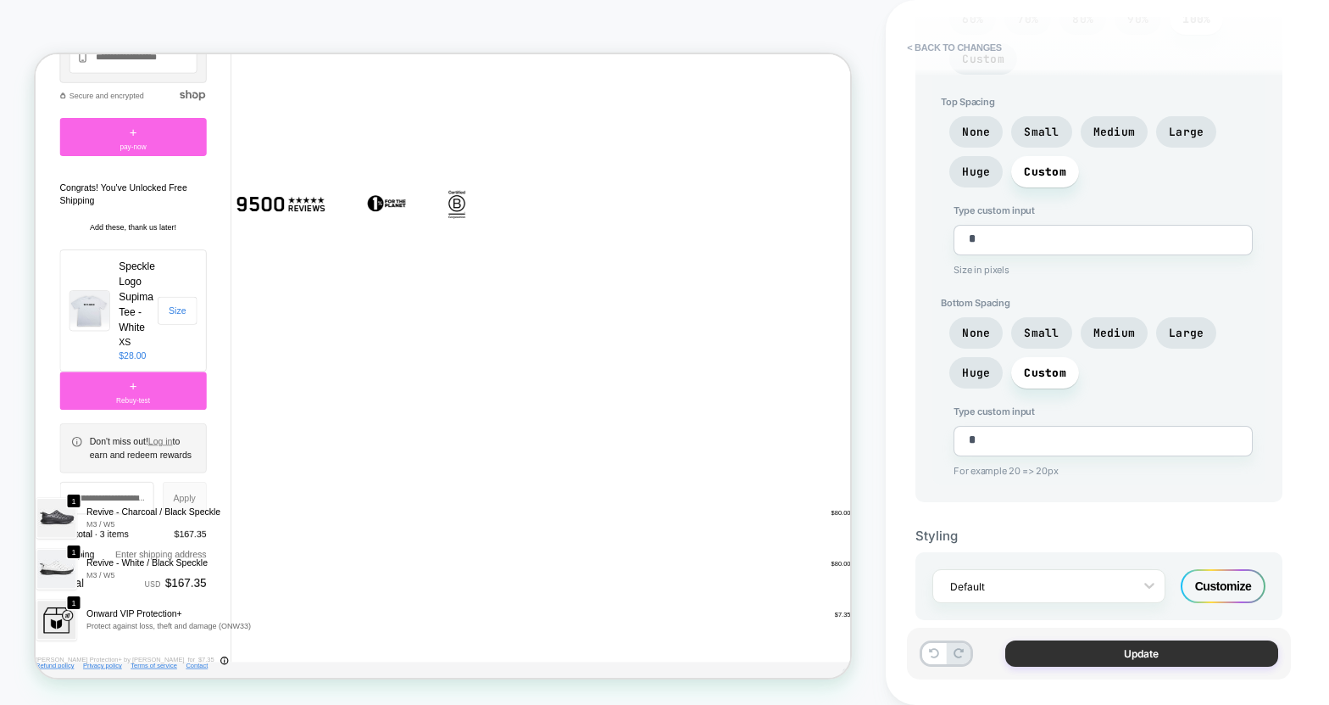
click at [1146, 656] on button "Update" at bounding box center [1142, 653] width 273 height 26
type textarea "*"
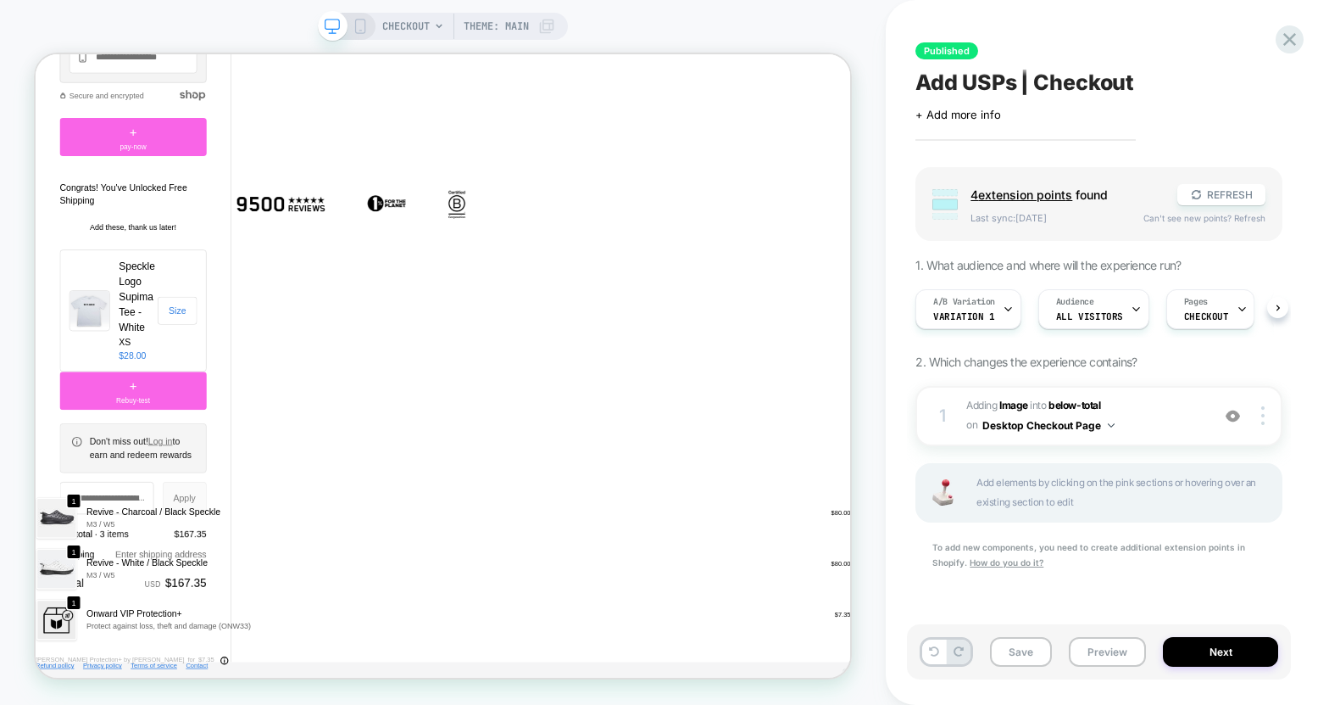
scroll to position [0, 1]
click at [1227, 653] on button "Next" at bounding box center [1220, 652] width 115 height 30
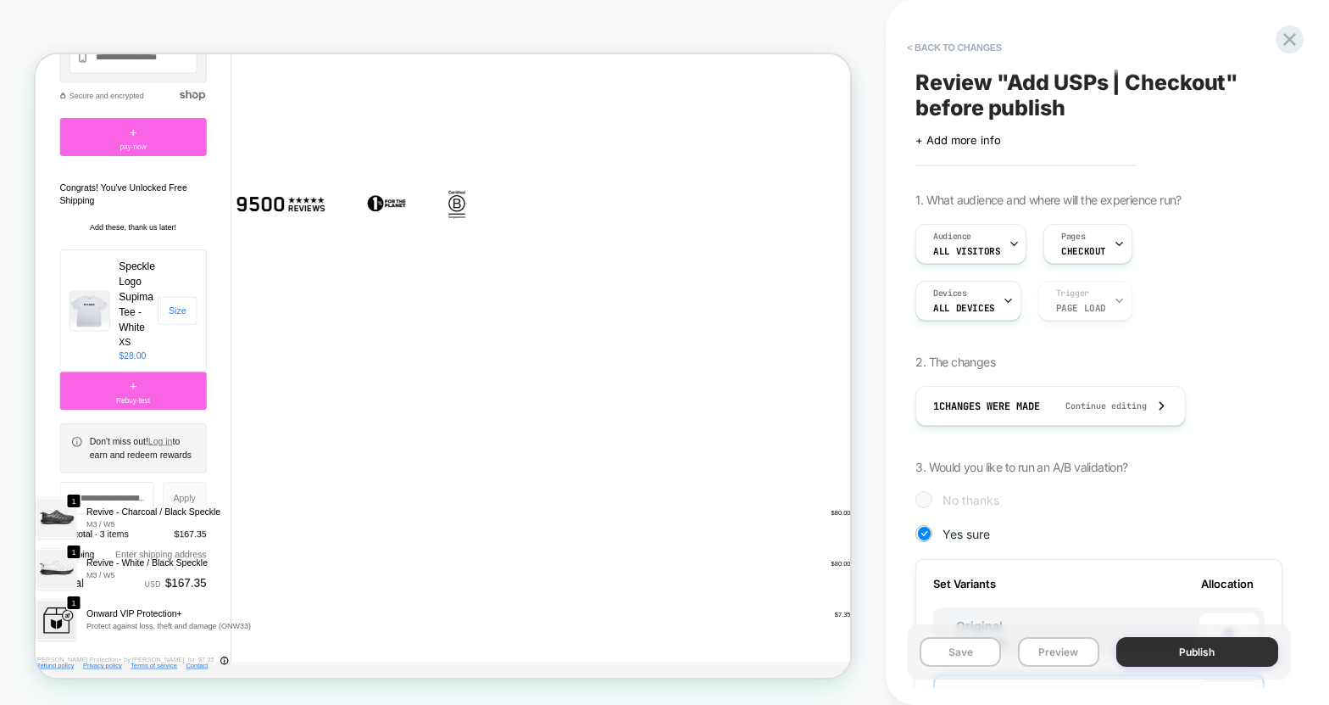
scroll to position [0, 2]
click at [1222, 660] on button "Publish" at bounding box center [1198, 652] width 162 height 30
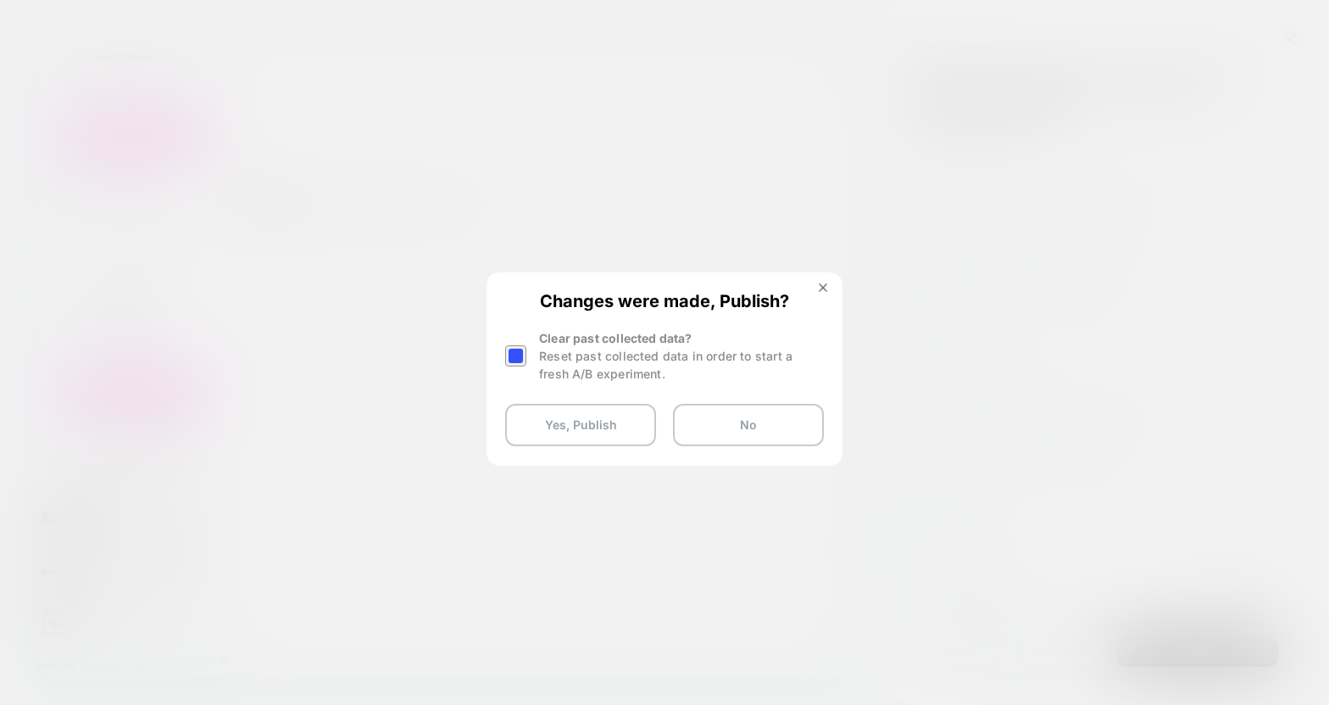
click at [521, 352] on div at bounding box center [515, 355] width 21 height 21
click at [577, 432] on button "Yes, Publish" at bounding box center [580, 425] width 151 height 42
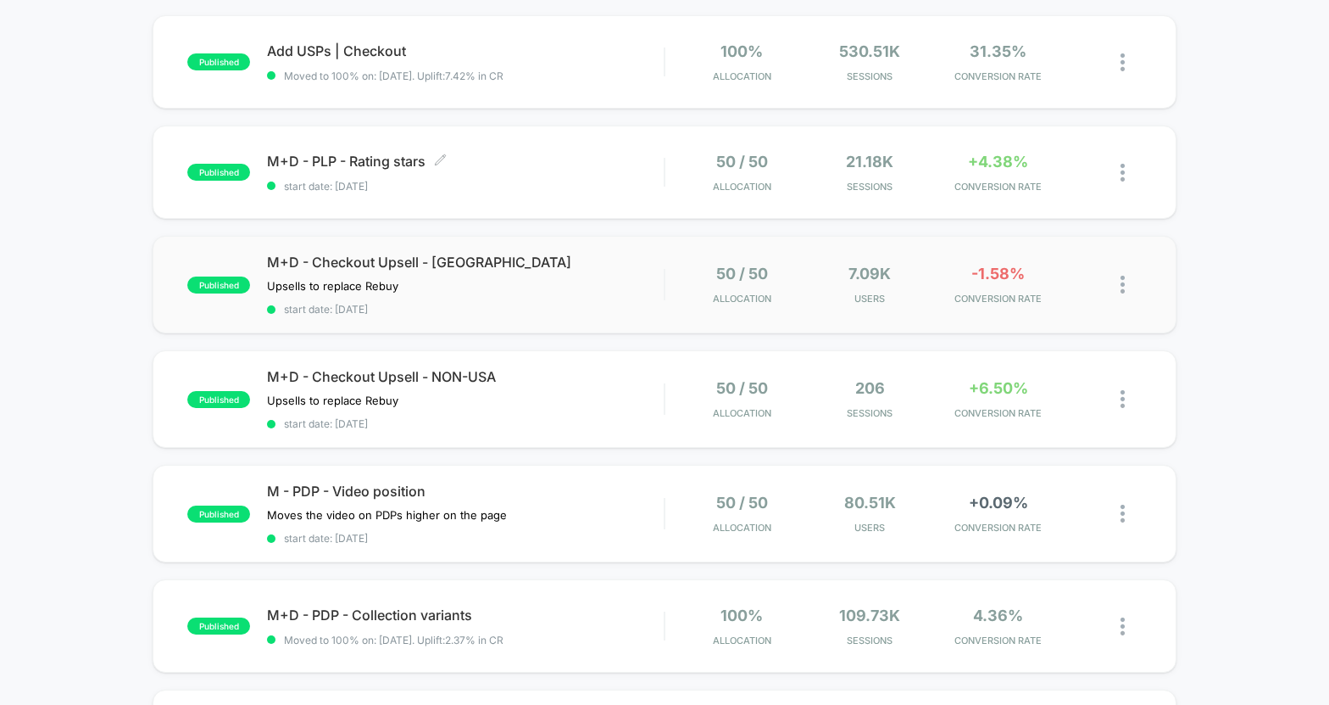
scroll to position [167, 0]
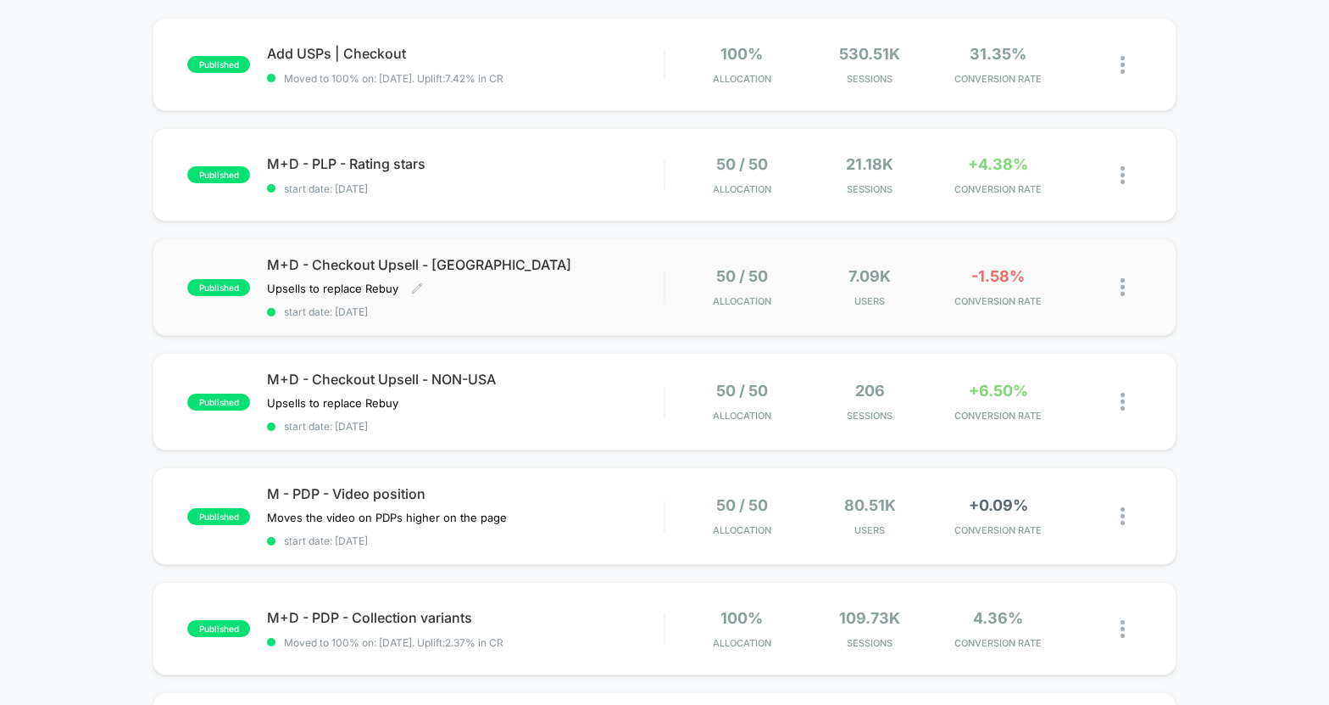
click at [378, 268] on span "M+D - Checkout Upsell - [GEOGRAPHIC_DATA]" at bounding box center [465, 264] width 397 height 17
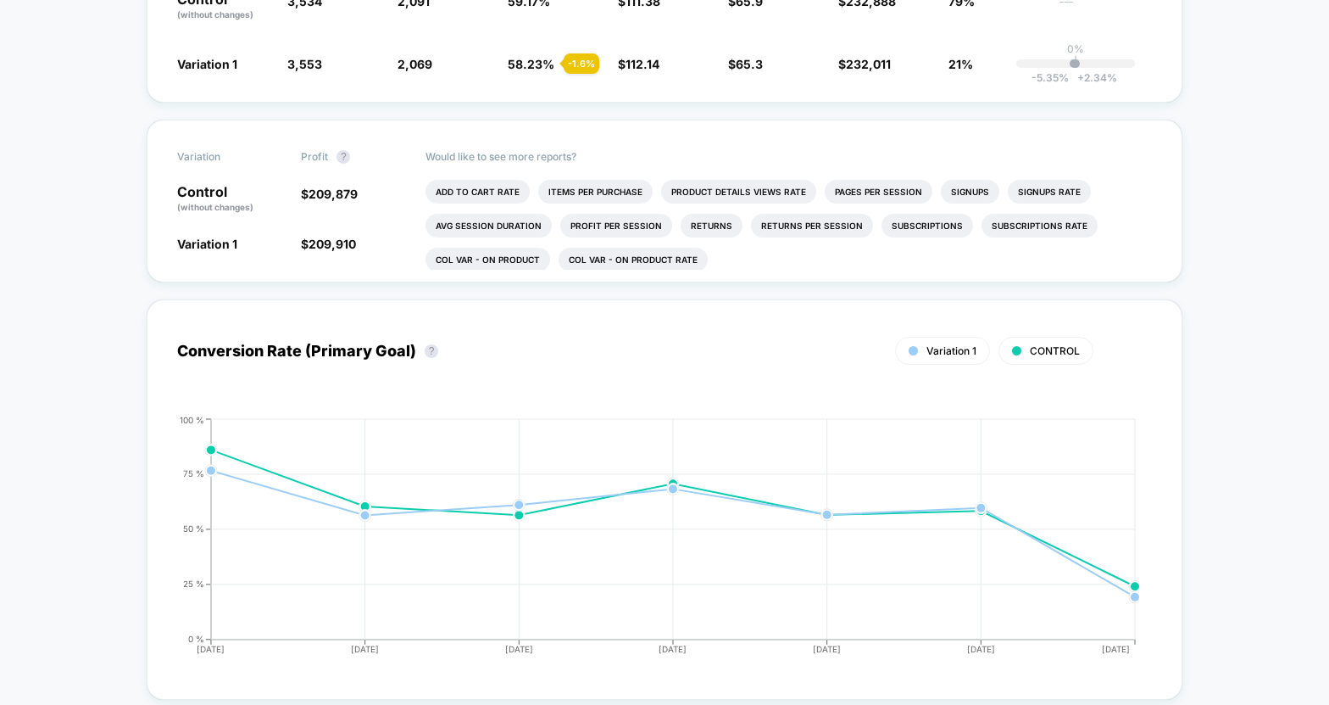
scroll to position [683, 0]
